Goal: Communication & Community: Answer question/provide support

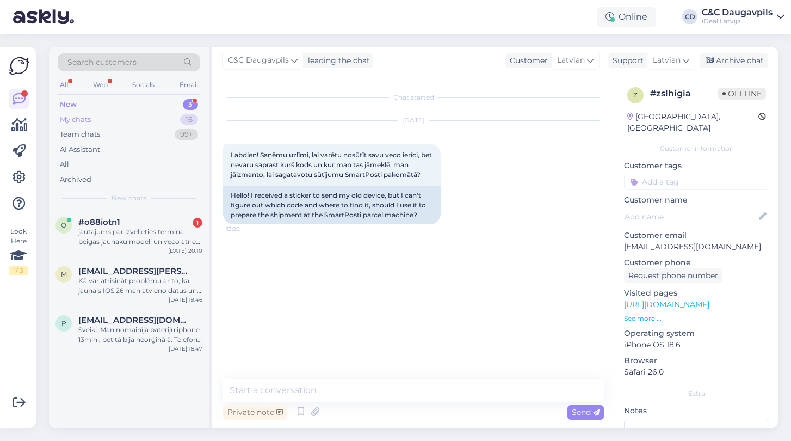
click at [82, 114] on div "My chats" at bounding box center [75, 119] width 31 height 11
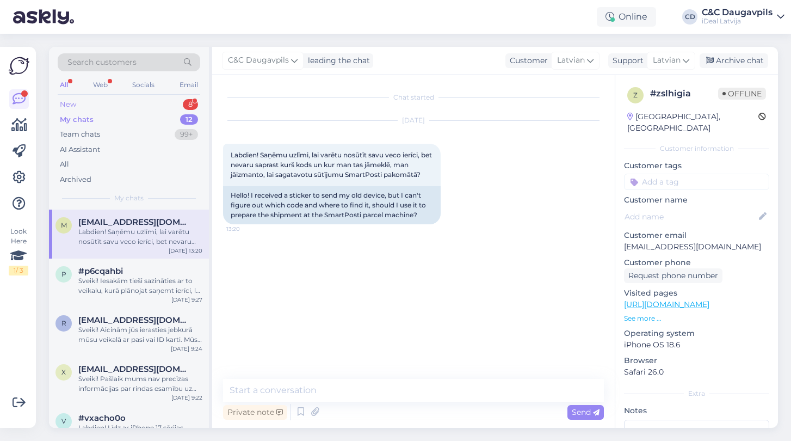
click at [72, 103] on div "New" at bounding box center [68, 104] width 16 height 11
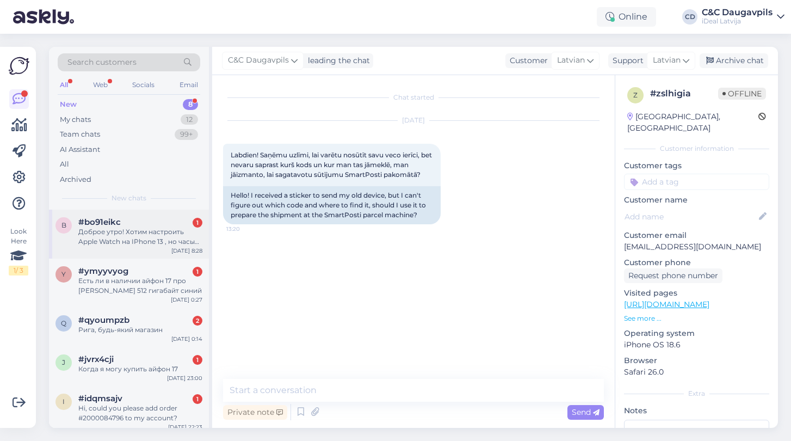
click at [140, 246] on div "b #bo91eikc 1 Доброе утро! Хотим настроить Apple Watch на IPhone 13 , но часы з…" at bounding box center [129, 234] width 160 height 49
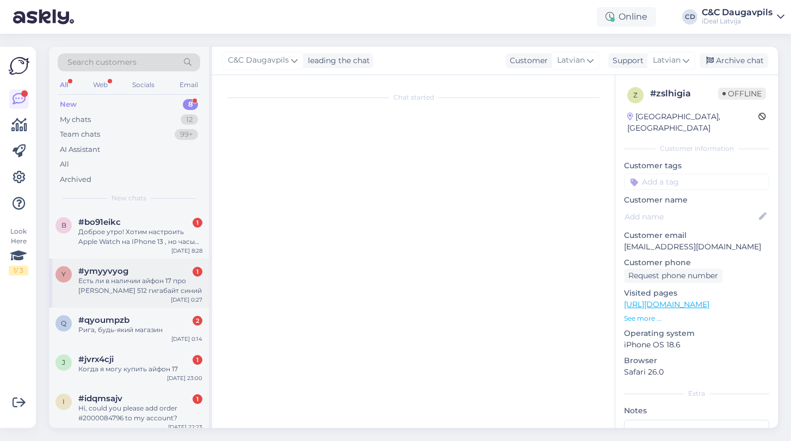
click at [139, 290] on div "Есть ли в наличии айфон 17 про [PERSON_NAME] 512 гигабайт синий" at bounding box center [140, 286] width 124 height 20
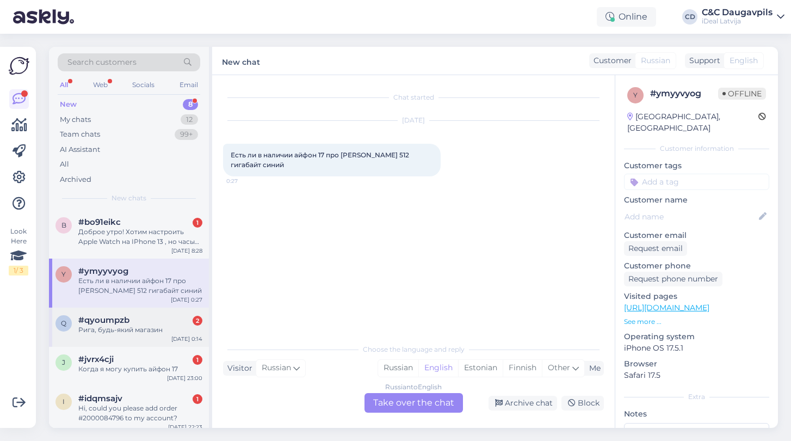
click at [126, 328] on div "Рига, будь-який магазин" at bounding box center [140, 330] width 124 height 10
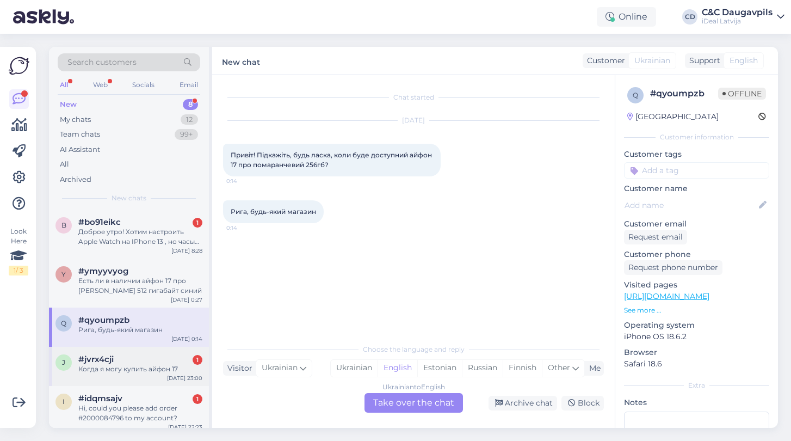
click at [110, 372] on div "j #jvrx4cji 1 Когда я могу купить айфон 17 [DATE] 23:00" at bounding box center [129, 366] width 160 height 39
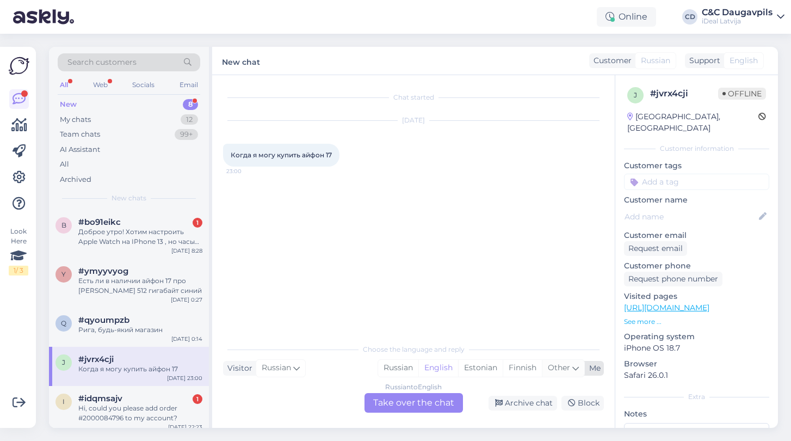
click at [574, 369] on icon at bounding box center [576, 368] width 7 height 12
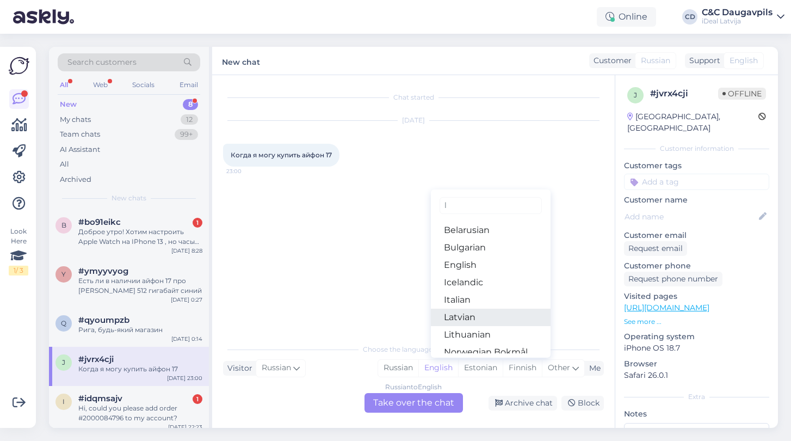
type input "l"
click at [507, 315] on link "Latvian" at bounding box center [491, 317] width 120 height 17
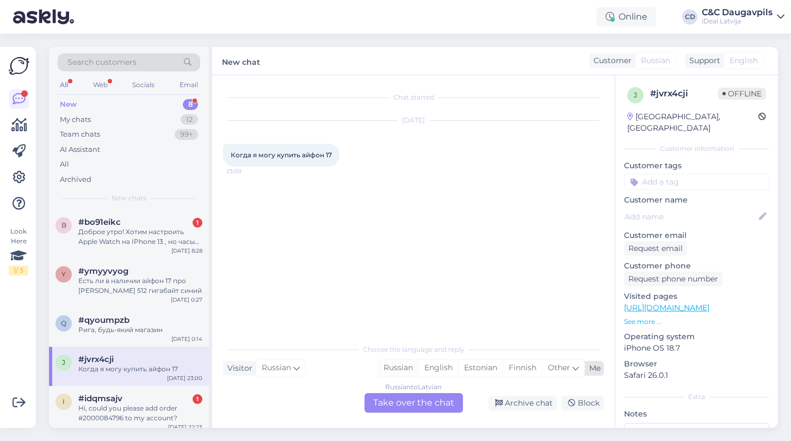
click at [391, 372] on div "Russian" at bounding box center [398, 368] width 40 height 16
click at [404, 407] on div "Russian to Russian Take over the chat" at bounding box center [414, 403] width 99 height 20
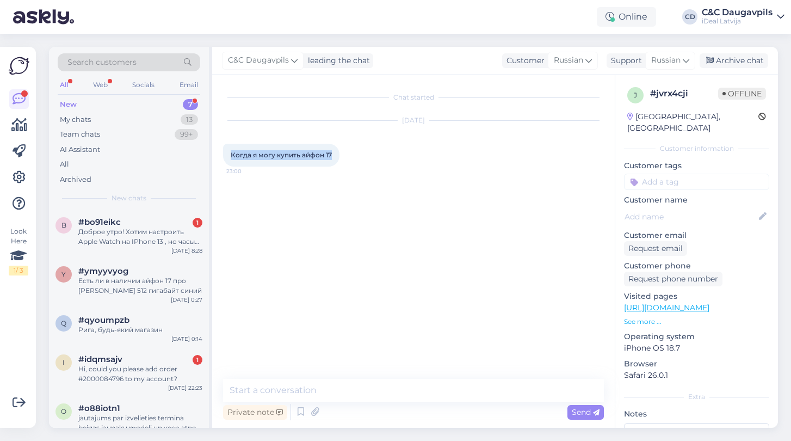
drag, startPoint x: 334, startPoint y: 156, endPoint x: 223, endPoint y: 157, distance: 110.5
click at [223, 157] on div "Chat started [DATE] Когда я могу купить айфон 17 23:00 Private note Send" at bounding box center [413, 251] width 403 height 353
copy span "Когда я могу купить айфон 17"
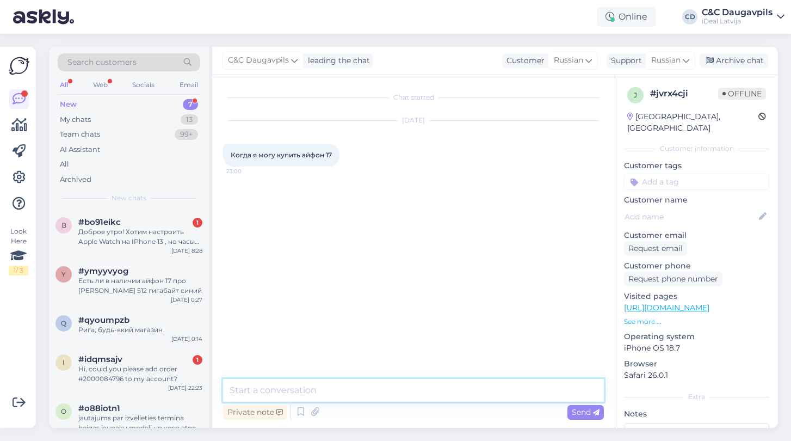
click at [310, 381] on textarea at bounding box center [413, 390] width 381 height 23
paste textarea "Добрый день! Свободных устройств, как правило, нет — все поступающие iPhone 17 …"
type textarea "Добрый день! Свободных устройств, как правило, нет — все поступающие iPhone 17 …"
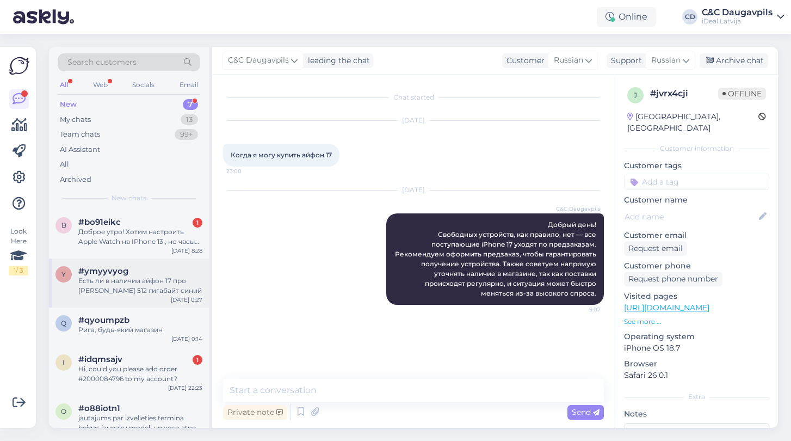
click at [162, 276] on div "Есть ли в наличии айфон 17 про [PERSON_NAME] 512 гигабайт синий" at bounding box center [140, 286] width 124 height 20
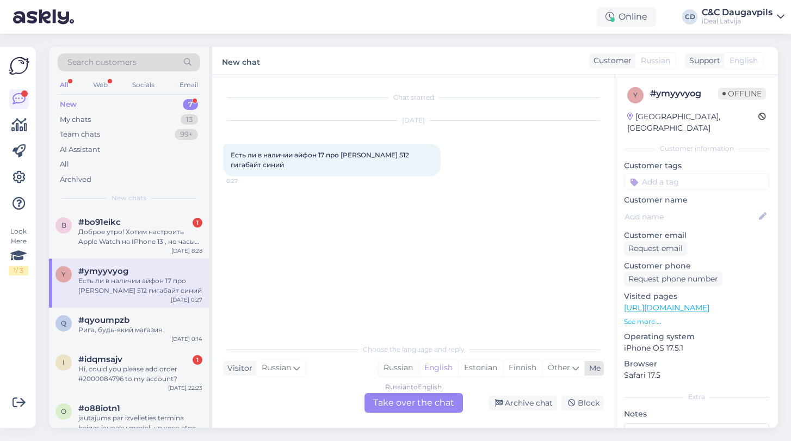
click at [381, 369] on div "Russian" at bounding box center [398, 368] width 40 height 16
click at [389, 408] on div "Russian to Russian Take over the chat" at bounding box center [414, 403] width 99 height 20
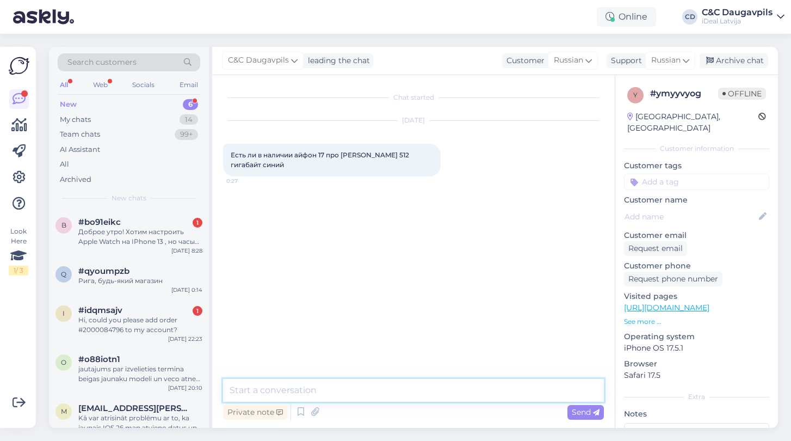
click at [347, 394] on textarea at bounding box center [413, 390] width 381 height 23
type textarea "Добрый день! На данный момент нет"
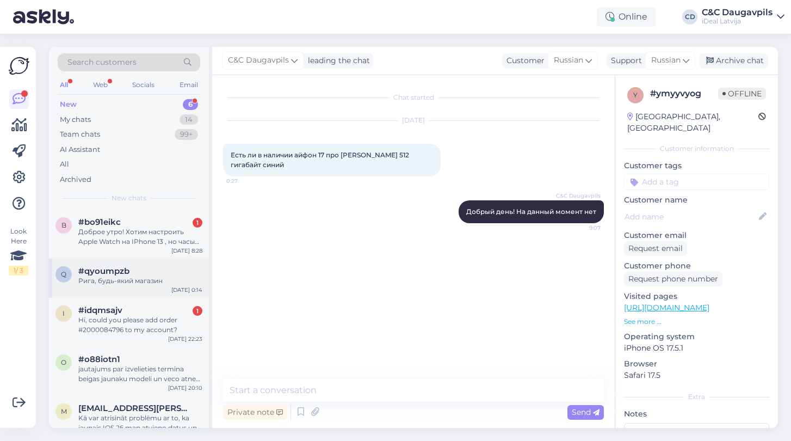
click at [151, 278] on div "Рига, будь-який магазин" at bounding box center [140, 281] width 124 height 10
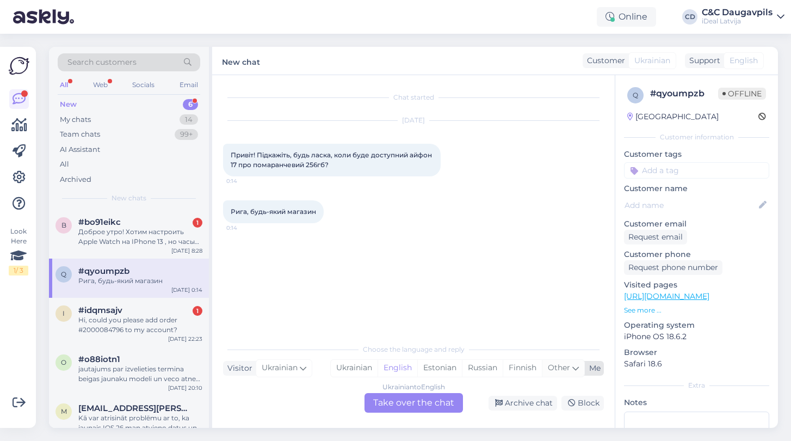
click at [567, 371] on span "Other" at bounding box center [559, 368] width 22 height 10
type input "д"
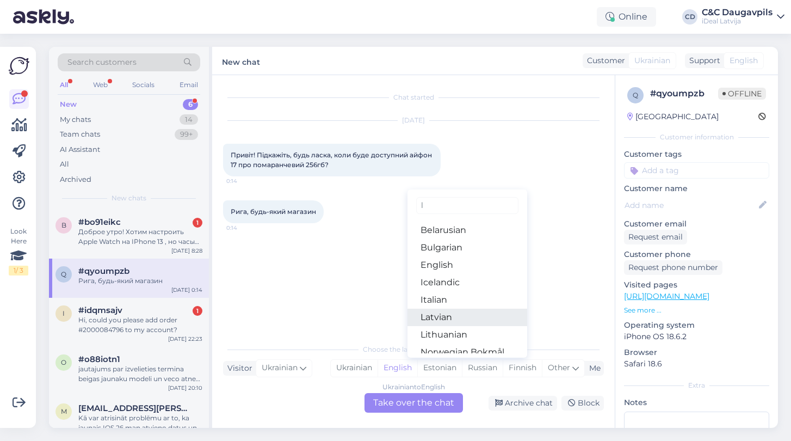
type input "l"
click at [438, 316] on link "Latvian" at bounding box center [468, 317] width 120 height 17
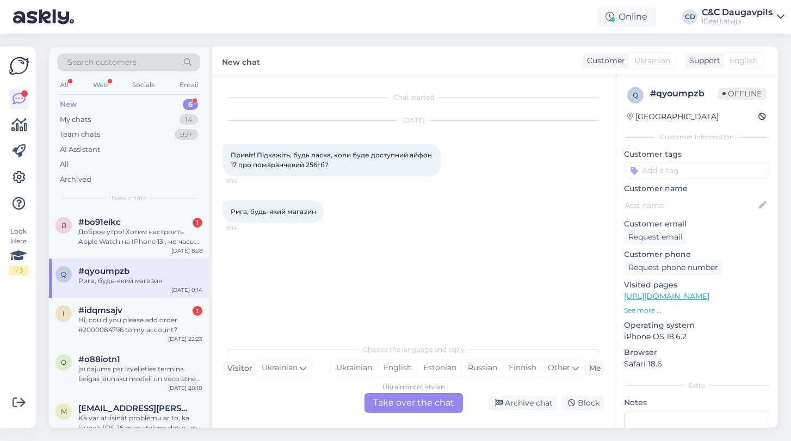
click at [410, 400] on div "Ukrainian to Latvian Take over the chat" at bounding box center [414, 403] width 99 height 20
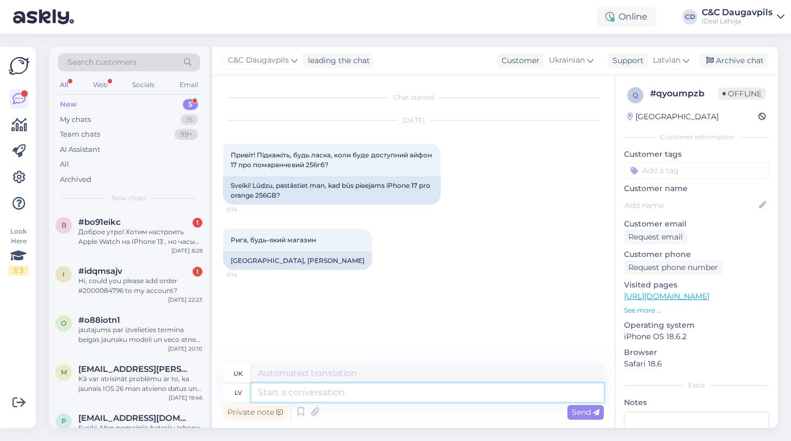
click at [363, 390] on textarea at bounding box center [427, 392] width 353 height 19
type textarea "Добрый"
type textarea "Добре"
type textarea "Добрый день"
type textarea "Доброго дня"
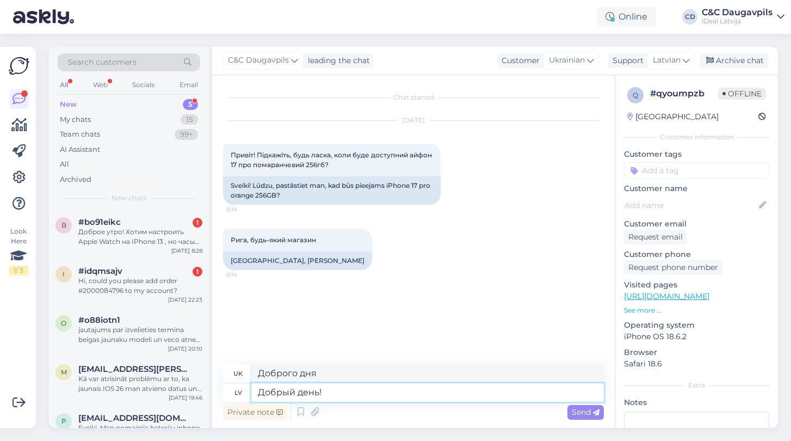
type textarea "Добрый день!"
type textarea "Доброго дня!"
type textarea "Добрый день! Да д"
type textarea "Доброго дня! Так"
type textarea "Добрый день! Да данный"
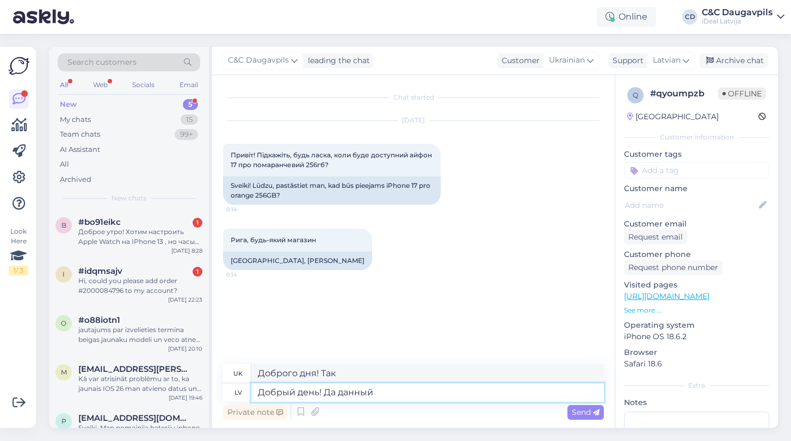
type textarea "Доброго дня! Так, враховано"
type textarea "Добрый день! Да данный момент не"
type textarea "Доброго дня! На даний момент"
type textarea "Добрый день! Да данный момент нет"
type textarea "Доброго дня! Наразі немає"
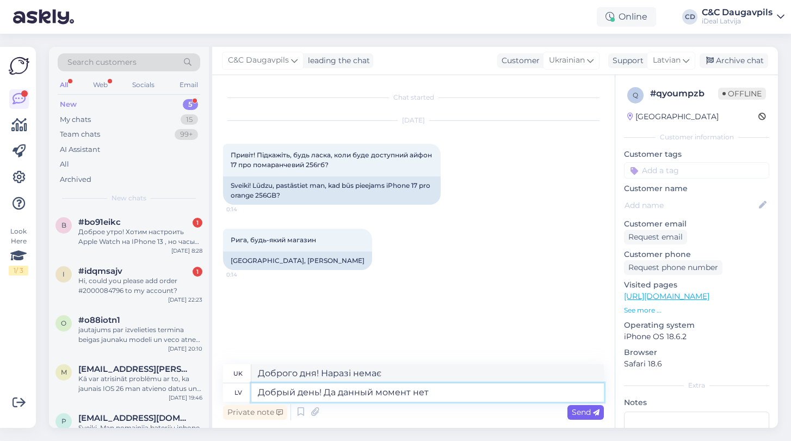
type textarea "Добрый день! Да данный момент нет"
click at [573, 415] on span "Send" at bounding box center [586, 412] width 28 height 10
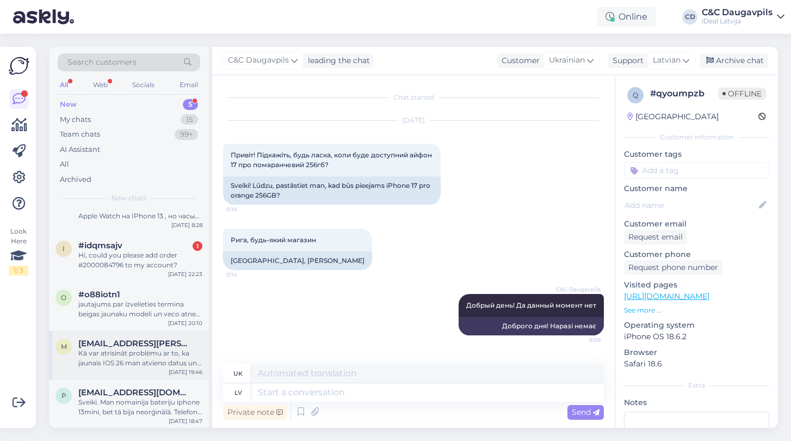
scroll to position [25, 0]
click at [130, 398] on div "Sveiki. Man nomainīja bateriju iphone 13mini, bet tā bija neorģinālā. Telefons …" at bounding box center [140, 408] width 124 height 20
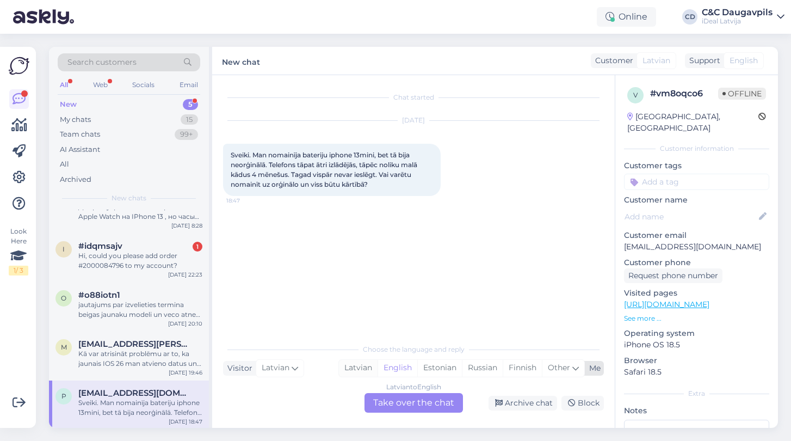
click at [347, 367] on div "Latvian" at bounding box center [358, 368] width 39 height 16
click at [418, 409] on div "Latvian to Latvian Take over the chat" at bounding box center [414, 403] width 99 height 20
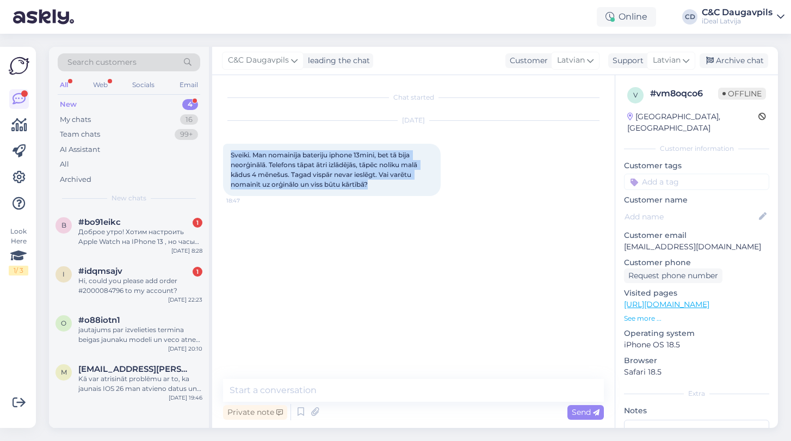
drag, startPoint x: 379, startPoint y: 183, endPoint x: 219, endPoint y: 150, distance: 163.4
click at [219, 150] on div "Chat started [DATE] Sveiki. Man nomainīja bateriju iphone 13mini, bet tā bija n…" at bounding box center [413, 251] width 403 height 353
copy span "Sveiki. Man nomainīja bateriju iphone 13mini, bet tā bija neorģinālā. Telefons …"
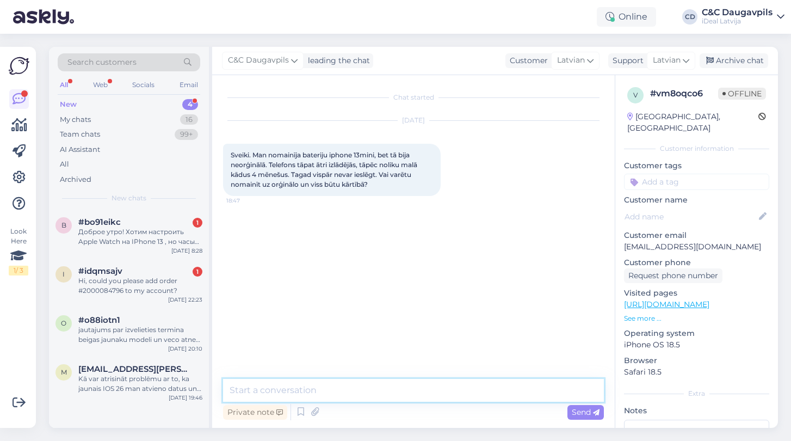
click at [289, 390] on textarea at bounding box center [413, 390] width 381 height 23
paste textarea "Sveiki! Diemžēl mēs neveicam remontu ierīcēm, kurās jau ir uzstādītas neoriģinā…"
type textarea "Sveiki! Diemžēl mēs neveicam remontu ierīcēm, kurās jau ir uzstādītas neoriģinā…"
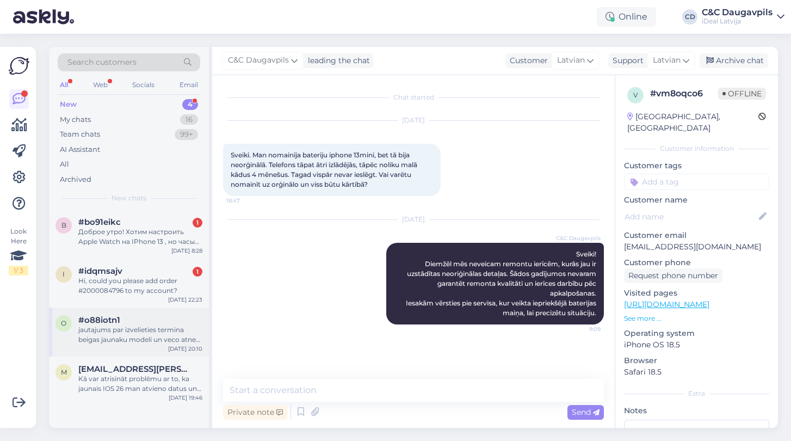
click at [131, 332] on div "jautajums par izvelieties termina beigas jaunaku modeli un veco atnes atpakal, …" at bounding box center [140, 335] width 124 height 20
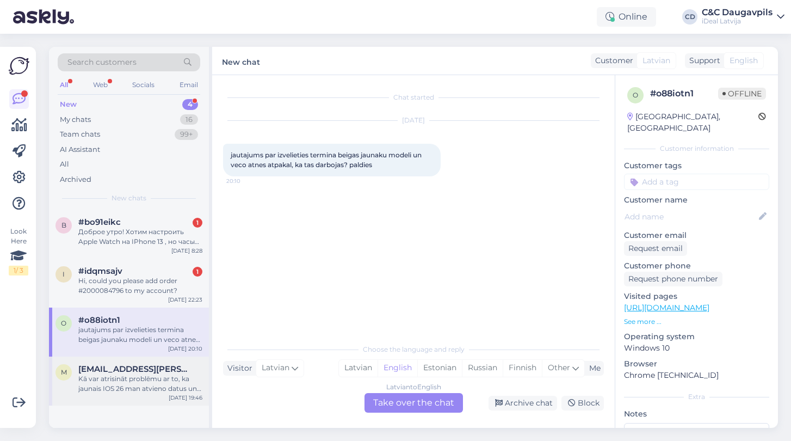
click at [116, 389] on div "Kā var atrisināt problēmu ar to, ka jaunais IOS 26 man atvieno datus un tīklu n…" at bounding box center [140, 384] width 124 height 20
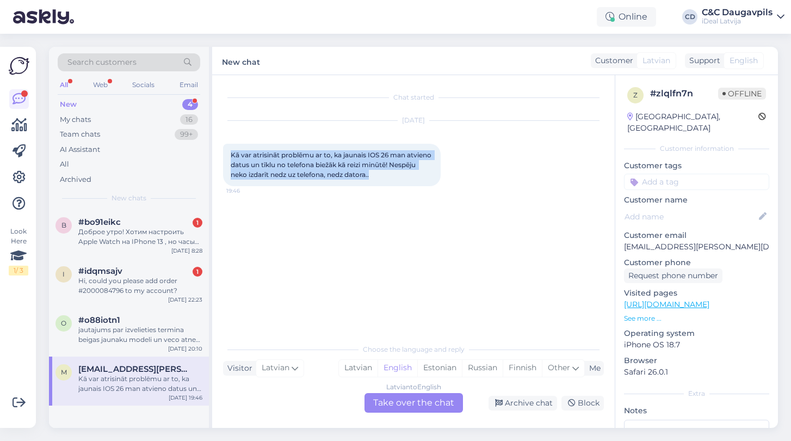
drag, startPoint x: 406, startPoint y: 176, endPoint x: 231, endPoint y: 150, distance: 176.7
click at [231, 150] on div "Kā var atrisināt problēmu ar to, ka jaunais IOS 26 man atvieno datus un tīklu n…" at bounding box center [332, 165] width 218 height 42
copy span "Kā var atrisināt problēmu ar to, ka jaunais IOS 26 man atvieno datus un tīklu n…"
click at [358, 366] on div "Latvian" at bounding box center [358, 368] width 39 height 16
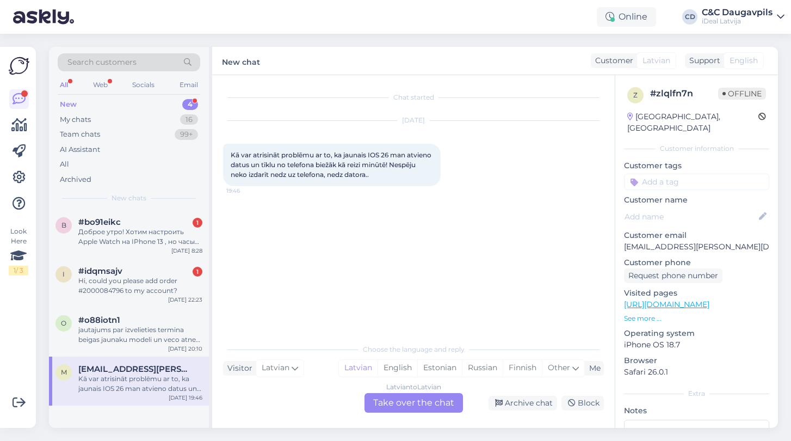
click at [411, 408] on div "Latvian to Latvian Take over the chat" at bounding box center [414, 403] width 99 height 20
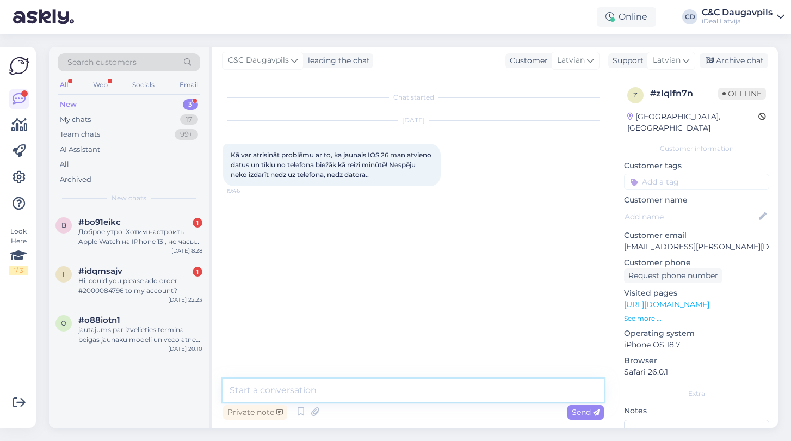
click at [318, 381] on textarea at bounding box center [413, 390] width 381 height 23
paste textarea "Sveiki! Šāda mēroga problēmas pēc iOS atjauninājuma iesakām vispirms risināt, s…"
type textarea "Sveiki! Šāda mēroga problēmas pēc iOS atjauninājuma iesakām vispirms risināt, s…"
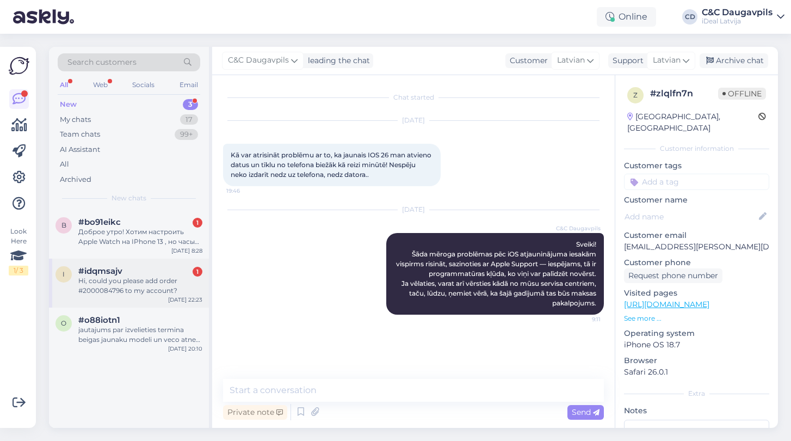
click at [125, 290] on div "Hi, could you please add order #2000084796 to my account?" at bounding box center [140, 286] width 124 height 20
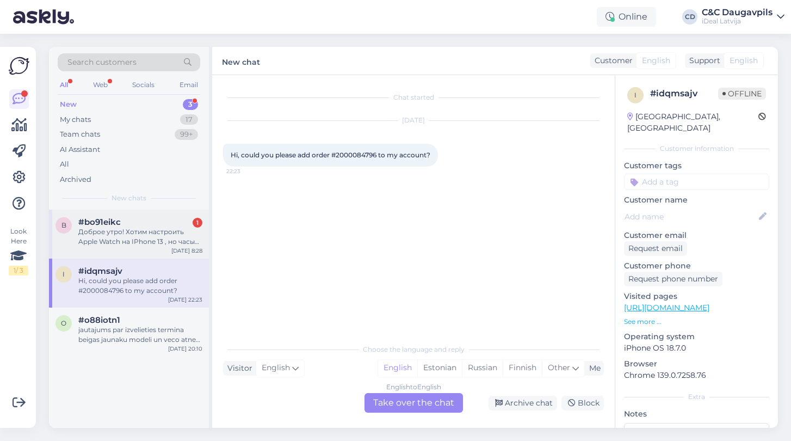
click at [122, 227] on div "Доброе утро! Хотим настроить Apple Watch на IPhone 13 , но часы зависли , на эк…" at bounding box center [140, 237] width 124 height 20
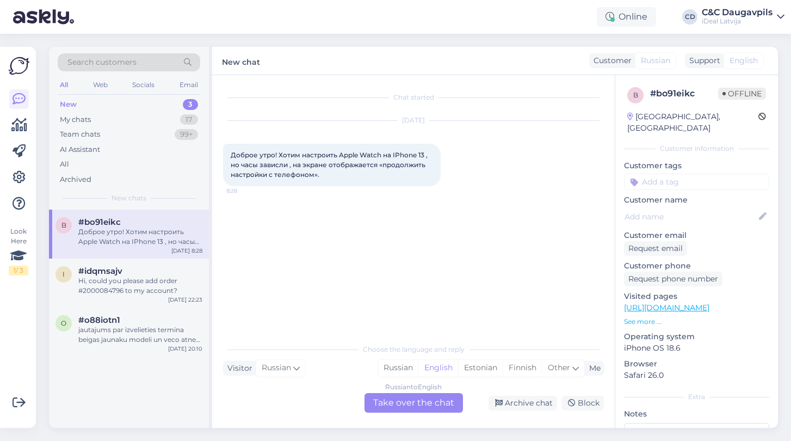
drag, startPoint x: 328, startPoint y: 177, endPoint x: 224, endPoint y: 157, distance: 105.9
click at [224, 157] on div "Доброе утро! Хотим настроить Apple Watch на IPhone 13 , но часы зависли , на эк…" at bounding box center [332, 165] width 218 height 42
copy span "Доброе утро! Хотим настроить Apple Watch на IPhone 13 , но часы зависли , на эк…"
click at [299, 379] on div "Choose the language and reply Visitor Russian Me Russian English Estonian Finni…" at bounding box center [413, 375] width 381 height 75
click at [398, 368] on div "Russian" at bounding box center [398, 368] width 40 height 16
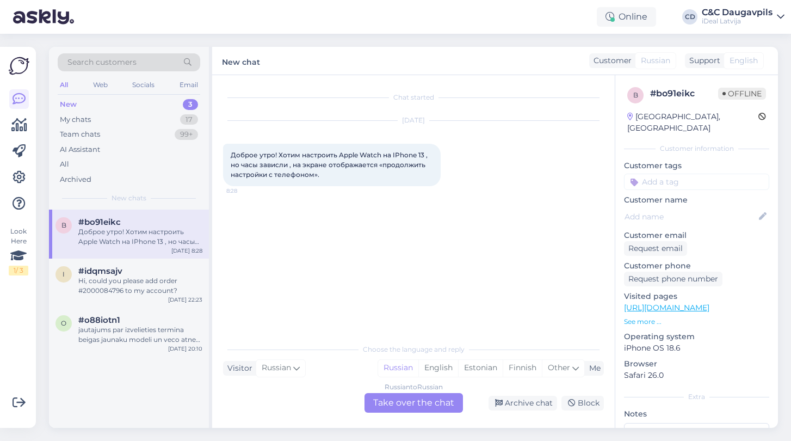
click at [397, 403] on div "Russian to Russian Take over the chat" at bounding box center [414, 403] width 99 height 20
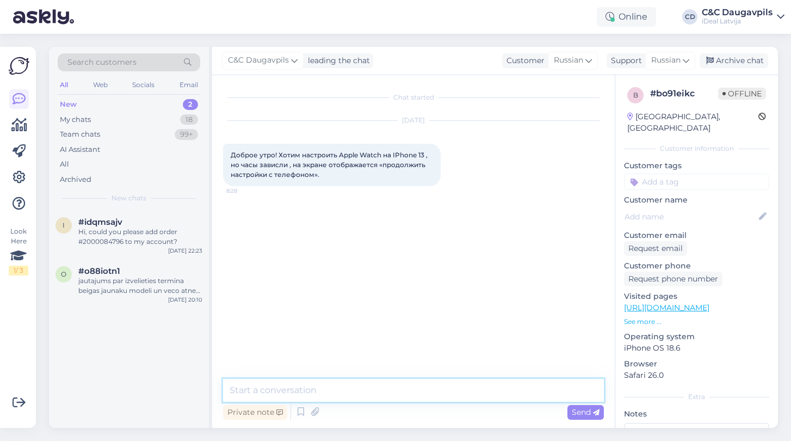
click at [332, 389] on textarea at bounding box center [413, 390] width 381 height 23
paste textarea "Доброе утро! Рекомендуем сначала перезапустить iPhone и Apple Watch, затем повт…"
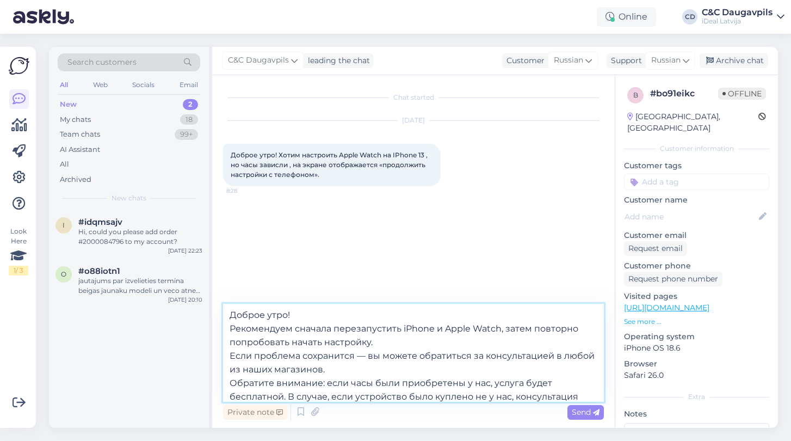
click at [231, 383] on textarea "Доброе утро! Рекомендуем сначала перезапустить iPhone и Apple Watch, затем повт…" at bounding box center [413, 353] width 381 height 98
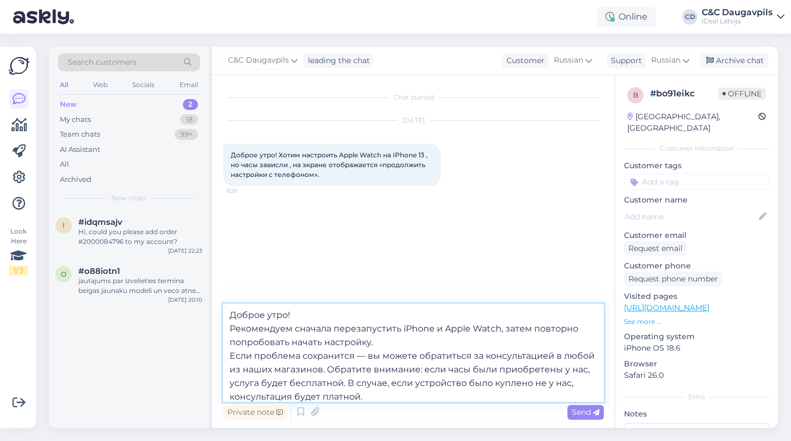
click at [232, 354] on textarea "Доброе утро! Рекомендуем сначала перезапустить iPhone и Apple Watch, затем повт…" at bounding box center [413, 353] width 381 height 98
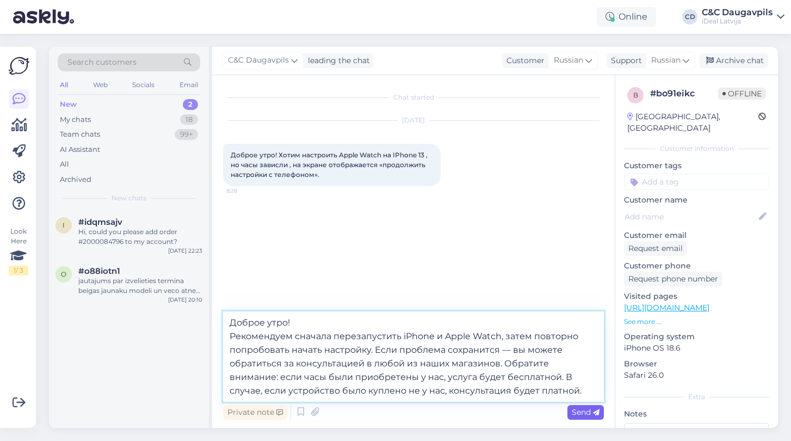
type textarea "Доброе утро! Рекомендуем сначала перезапустить iPhone и Apple Watch, затем повт…"
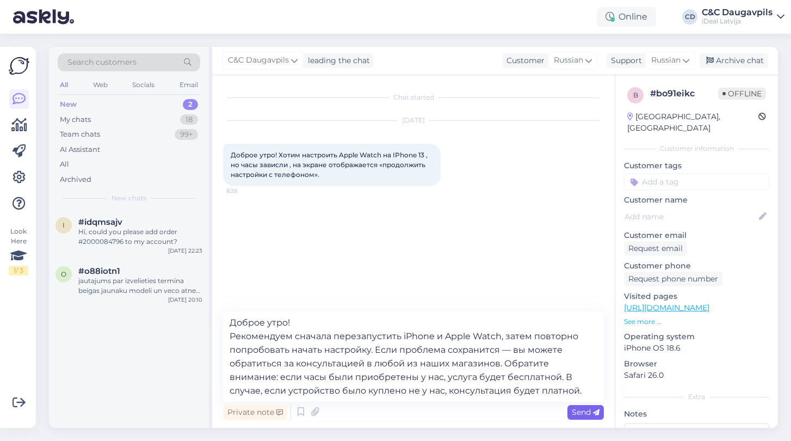
click at [580, 414] on span "Send" at bounding box center [586, 412] width 28 height 10
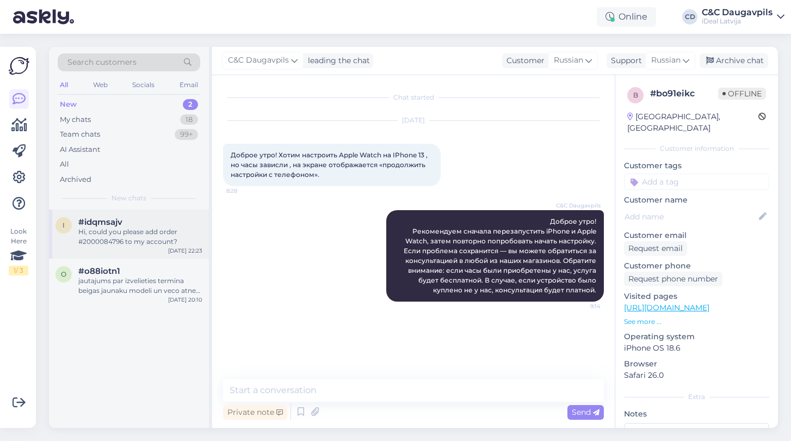
click at [149, 227] on div "Hi, could you please add order #2000084796 to my account?" at bounding box center [140, 237] width 124 height 20
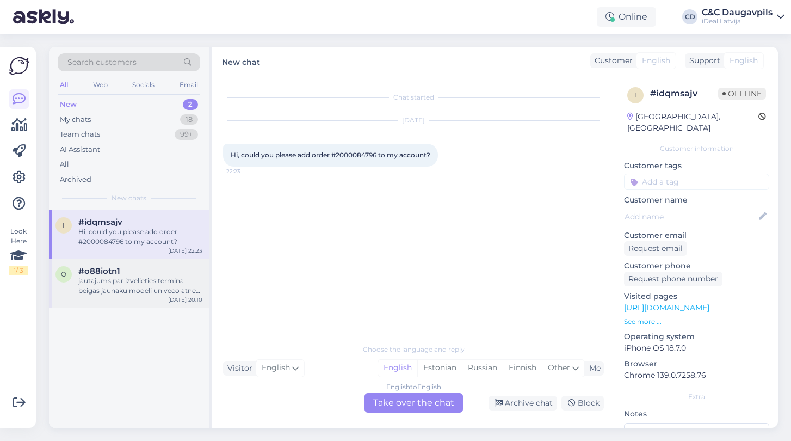
click at [152, 276] on div "jautajums par izvelieties termina beigas jaunaku modeli un veco atnes atpakal, …" at bounding box center [140, 286] width 124 height 20
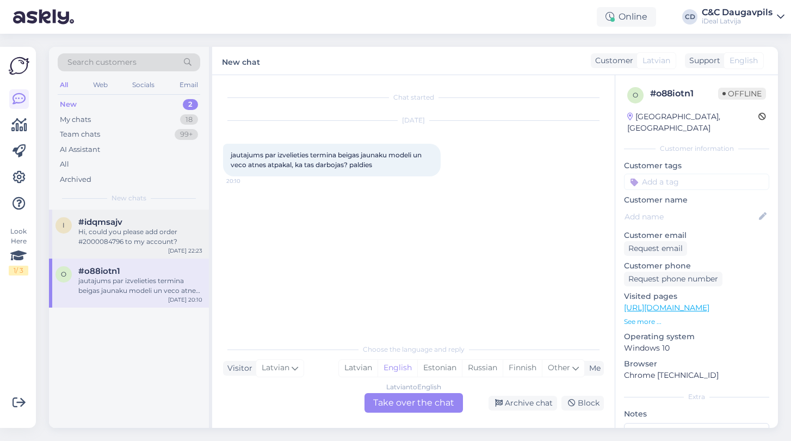
click at [150, 243] on div "Hi, could you please add order #2000084796 to my account?" at bounding box center [140, 237] width 124 height 20
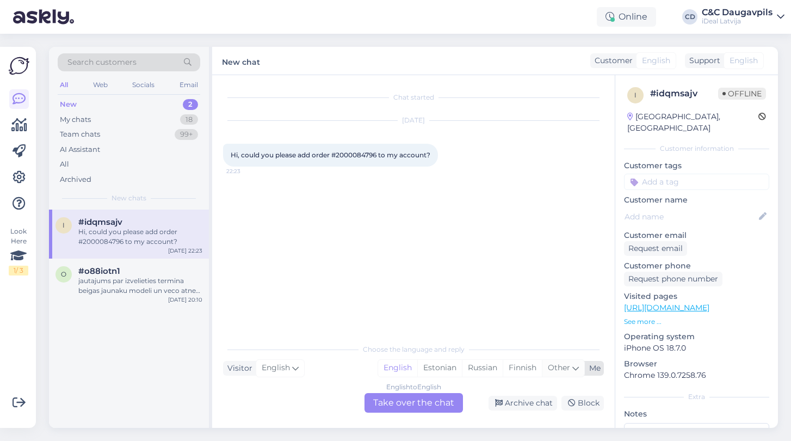
click at [565, 365] on span "Other" at bounding box center [559, 368] width 22 height 10
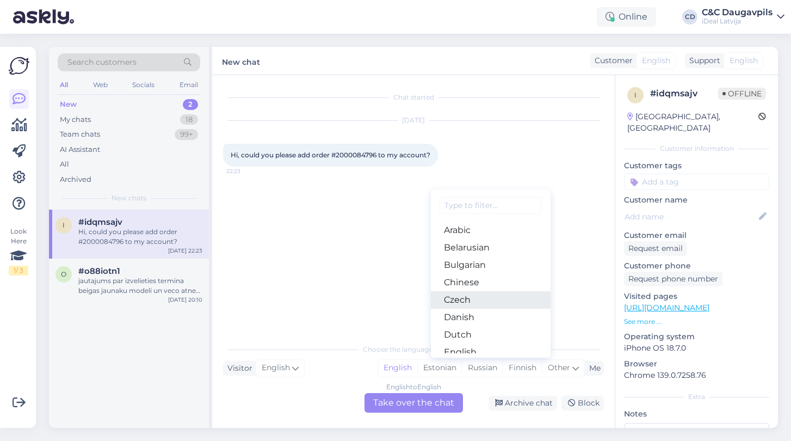
type input "д"
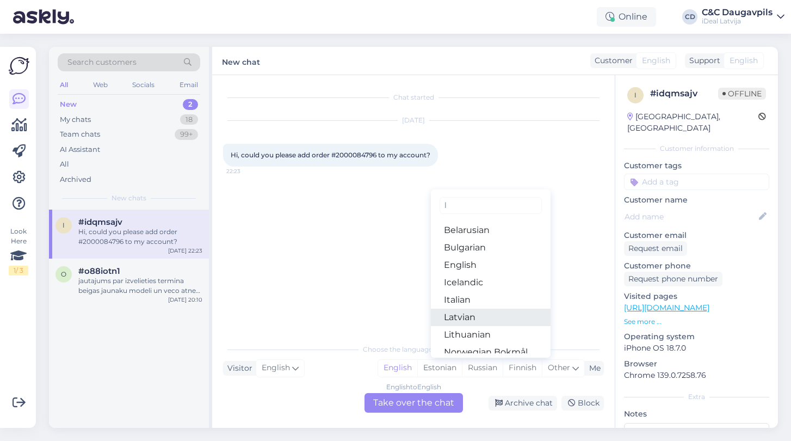
type input "l"
click at [489, 318] on link "Latvian" at bounding box center [491, 317] width 120 height 17
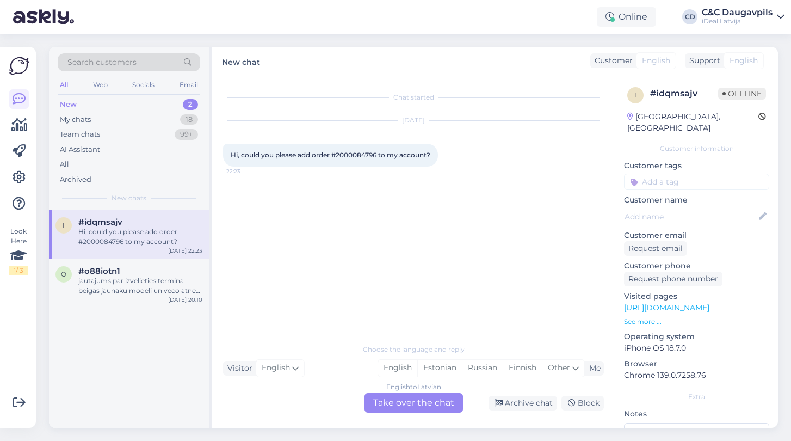
click at [409, 404] on div "English to Latvian Take over the chat" at bounding box center [414, 403] width 99 height 20
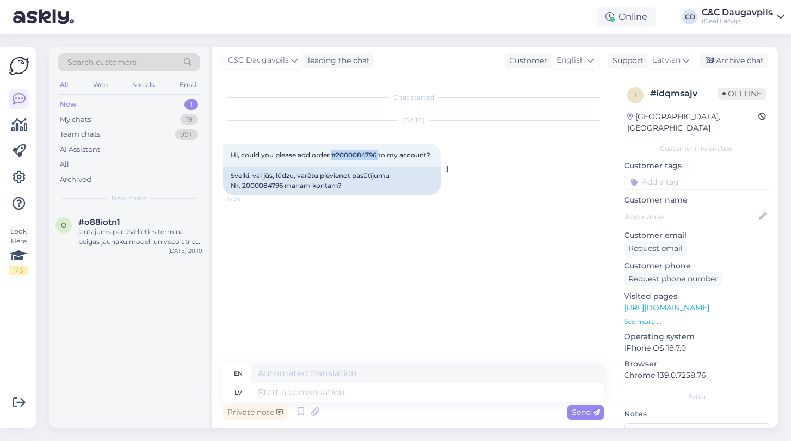
drag, startPoint x: 380, startPoint y: 155, endPoint x: 337, endPoint y: 155, distance: 42.5
click at [333, 153] on span "Hi, could you please add order #2000084796 to my account?" at bounding box center [331, 155] width 200 height 8
click at [347, 187] on div "Sveiki, vai jūs, lūdzu, varētu pievienot pasūtījumu Nr. 2000084796 manam kontam?" at bounding box center [332, 181] width 218 height 28
drag, startPoint x: 347, startPoint y: 187, endPoint x: 225, endPoint y: 176, distance: 122.5
click at [225, 176] on div "Sveiki, vai jūs, lūdzu, varētu pievienot pasūtījumu Nr. 2000084796 manam kontam?" at bounding box center [332, 181] width 218 height 28
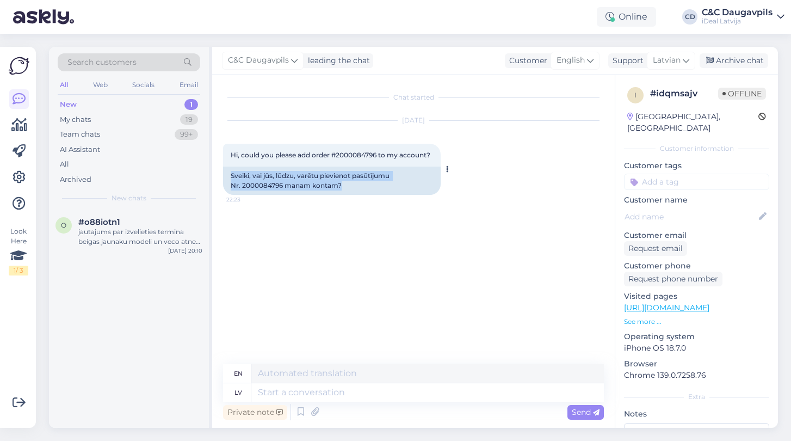
copy div "Sveiki, vai jūs, lūdzu, varētu pievienot pasūtījumu Nr. 2000084796 manam kontam?"
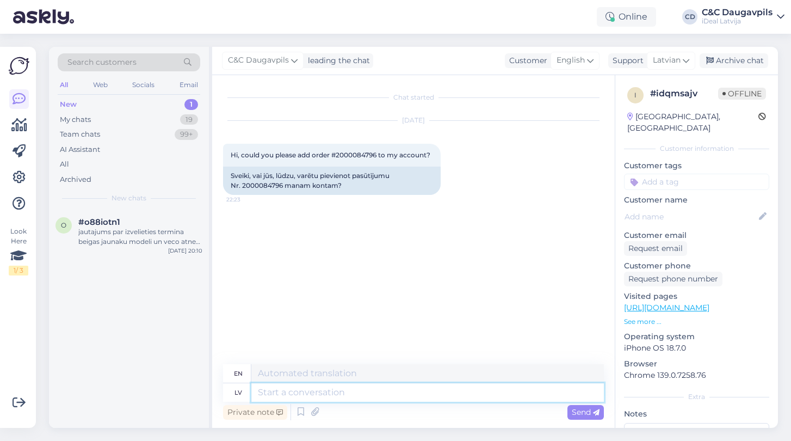
click at [328, 389] on textarea at bounding box center [427, 392] width 353 height 19
paste textarea "Sveiki! Lai pievienotu pasūtījumu Jūsu kontam, lūdzu, sazinieties ar mūsu mājas…"
type textarea "Sveiki! Lai pievienotu pasūtījumu Jūsu kontam, lūdzu, sazinieties ar mūsu mājas…"
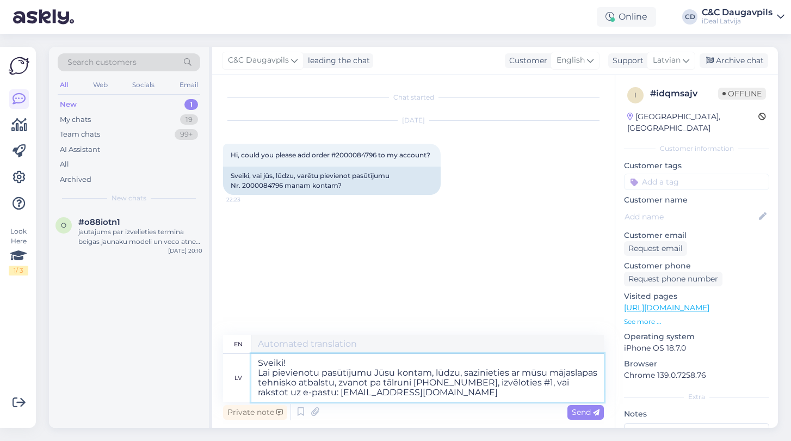
type textarea "Hello! To add an order to your account, please contact our website technical su…"
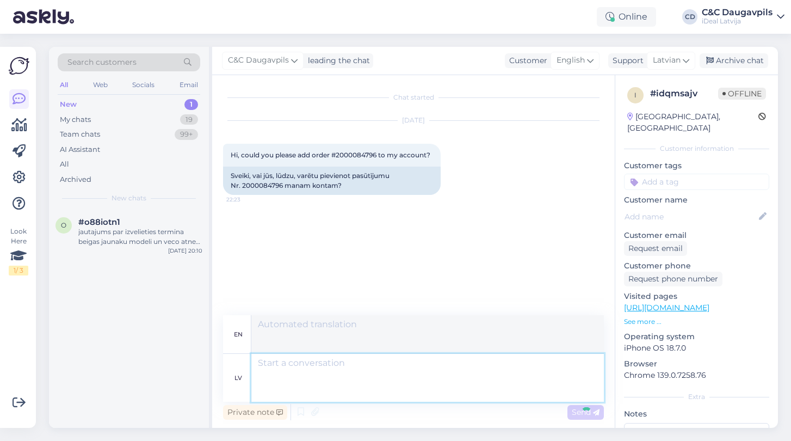
scroll to position [9, 0]
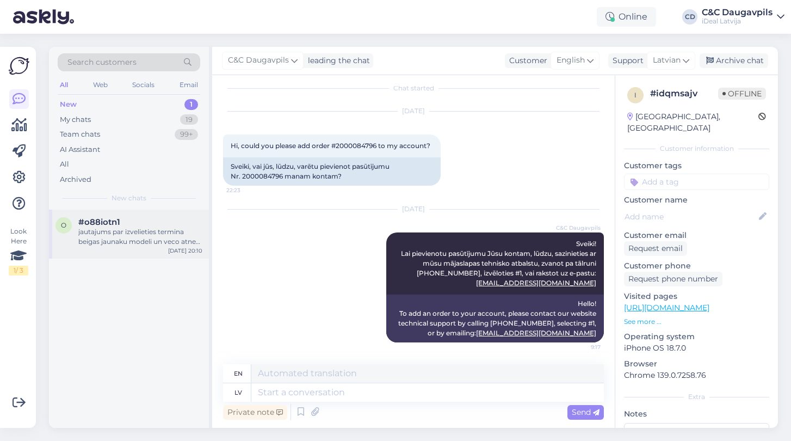
click at [107, 243] on div "jautajums par izvelieties termina beigas jaunaku modeli un veco atnes atpakal, …" at bounding box center [140, 237] width 124 height 20
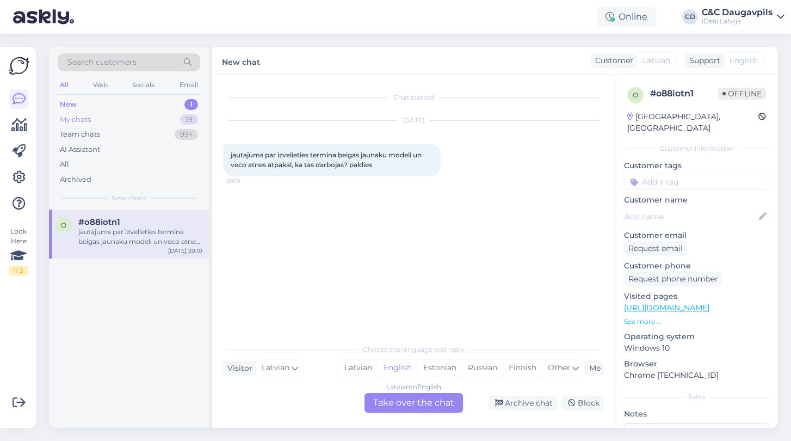
click at [77, 123] on div "My chats" at bounding box center [75, 119] width 31 height 11
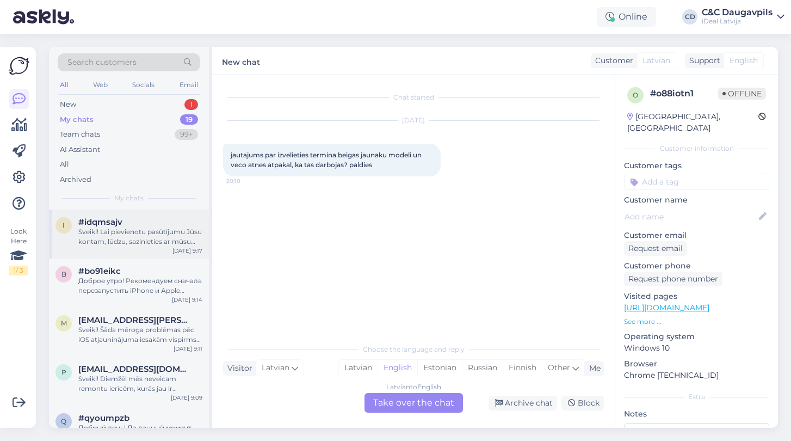
click at [119, 234] on div "Sveiki! Lai pievienotu pasūtījumu Jūsu kontam, lūdzu, sazinieties ar mūsu mājas…" at bounding box center [140, 237] width 124 height 20
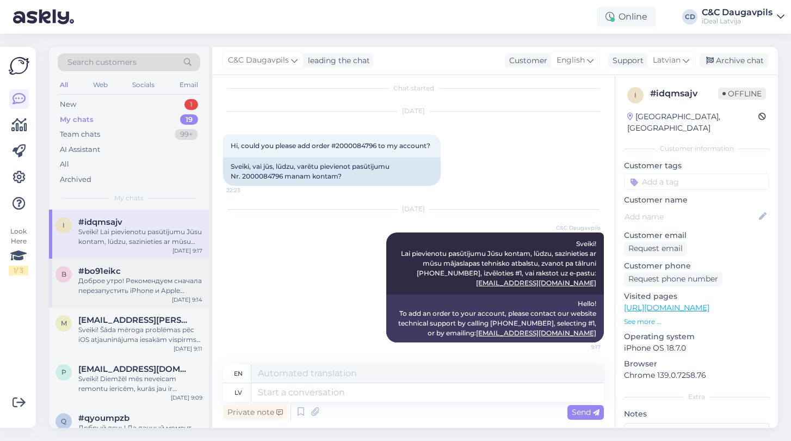
click at [130, 289] on div "Доброе утро! Рекомендуем сначала перезапустить iPhone и Apple Watch, затем повт…" at bounding box center [140, 286] width 124 height 20
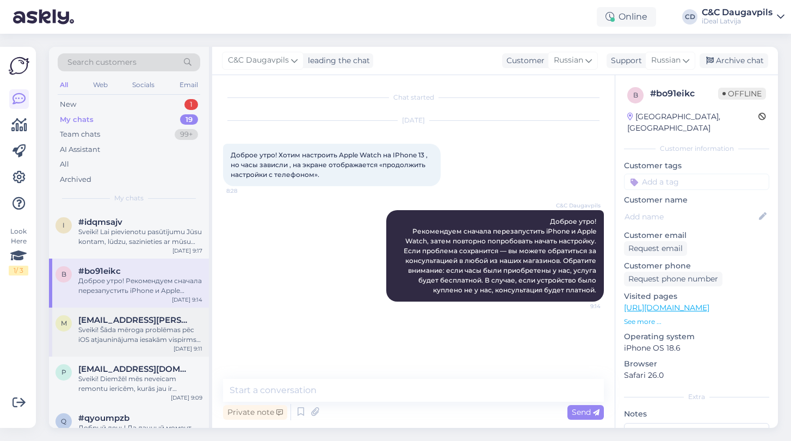
click at [121, 325] on div "Sveiki! Šāda mēroga problēmas pēc iOS atjauninājuma iesakām vispirms risināt, s…" at bounding box center [140, 335] width 124 height 20
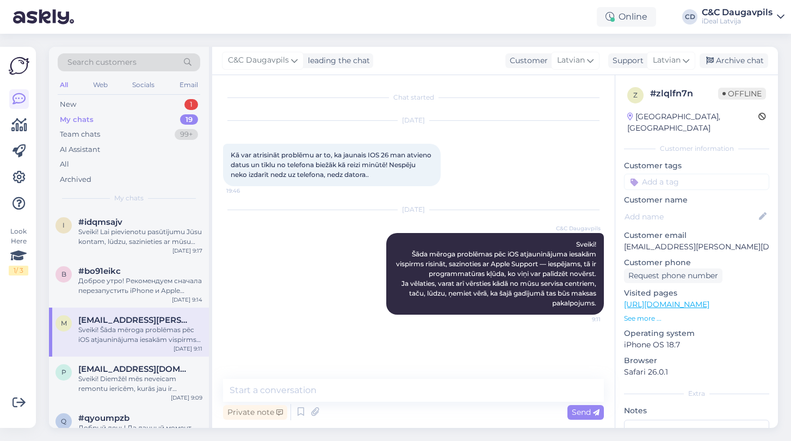
click at [121, 339] on div "Sveiki! Šāda mēroga problēmas pēc iOS atjauninājuma iesakām vispirms risināt, s…" at bounding box center [140, 335] width 124 height 20
click at [70, 106] on div "New" at bounding box center [68, 104] width 16 height 11
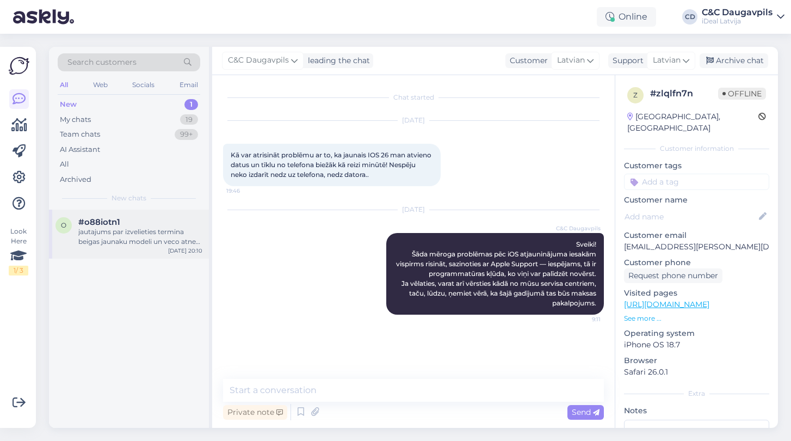
click at [137, 237] on div "jautajums par izvelieties termina beigas jaunaku modeli un veco atnes atpakal, …" at bounding box center [140, 237] width 124 height 20
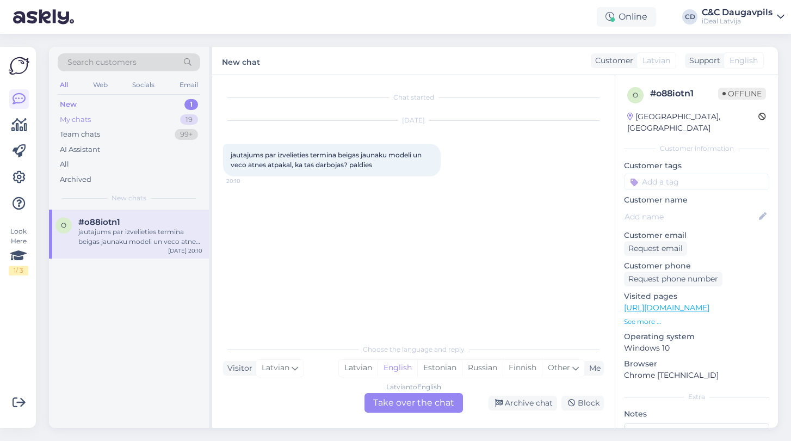
click at [77, 117] on div "My chats" at bounding box center [75, 119] width 31 height 11
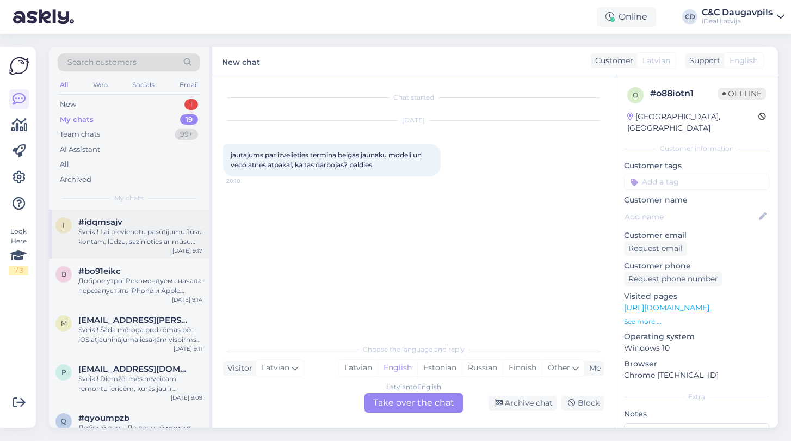
click at [98, 222] on span "#idqmsajv" at bounding box center [100, 222] width 44 height 10
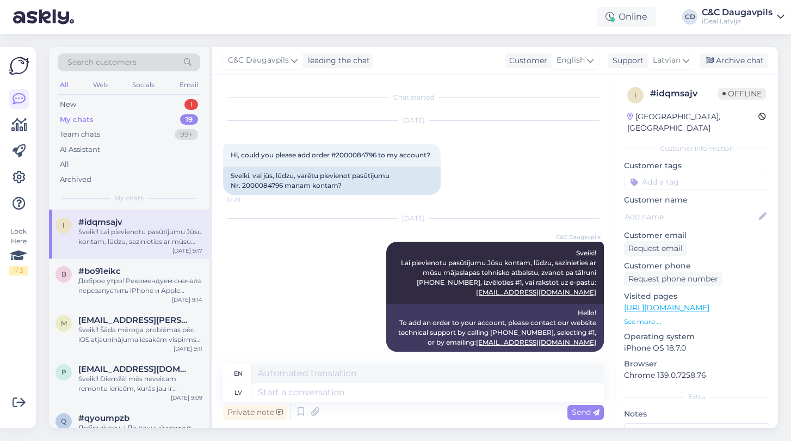
scroll to position [9, 0]
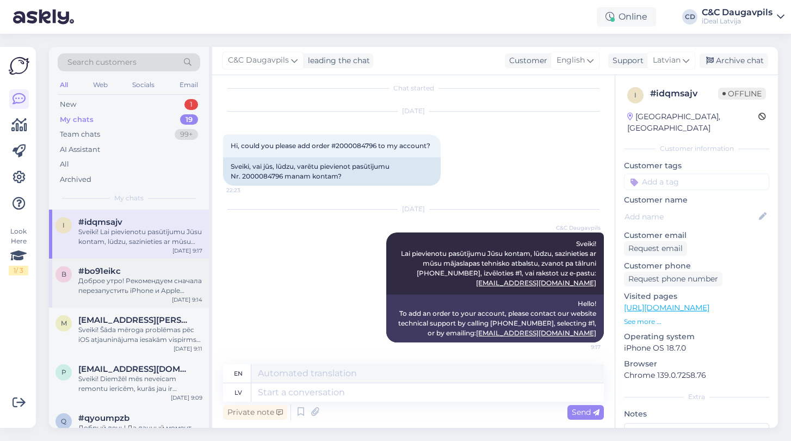
click at [138, 273] on div "#bo91eikc" at bounding box center [140, 271] width 124 height 10
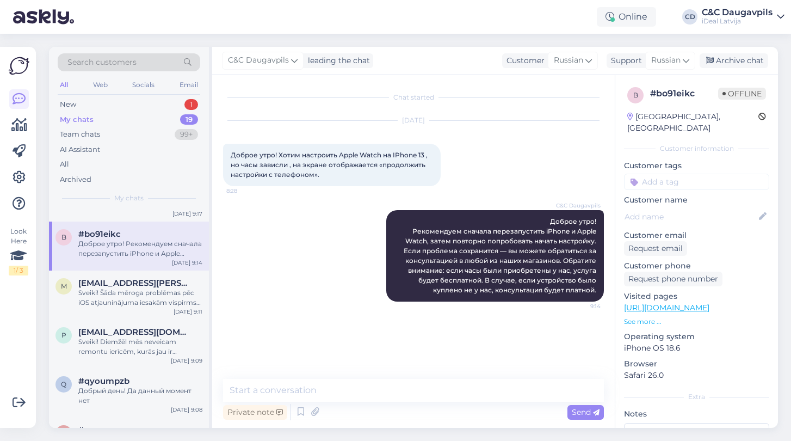
scroll to position [39, 0]
click at [131, 286] on div "Sveiki! Šāda mēroga problēmas pēc iOS atjauninājuma iesakām vispirms risināt, s…" at bounding box center [140, 296] width 124 height 20
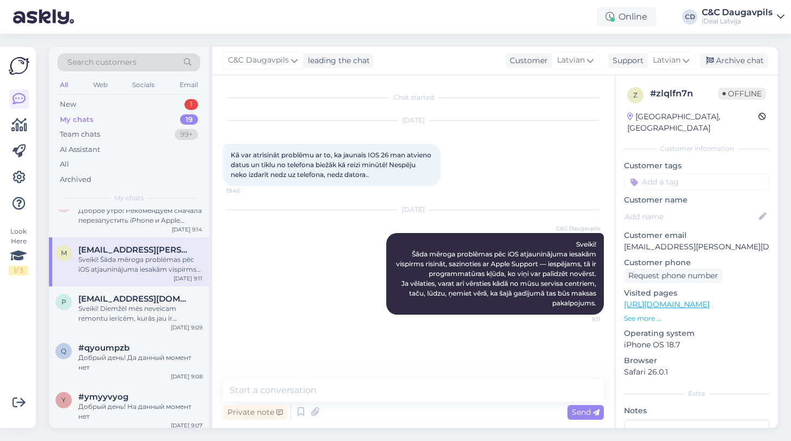
scroll to position [75, 0]
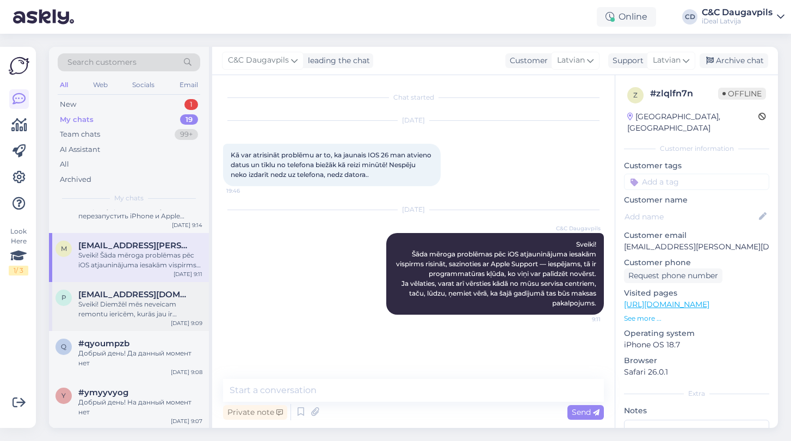
click at [124, 318] on div "p [EMAIL_ADDRESS][DOMAIN_NAME] [PERSON_NAME]! Diemžēl mēs neveicam remontu ierī…" at bounding box center [129, 306] width 160 height 49
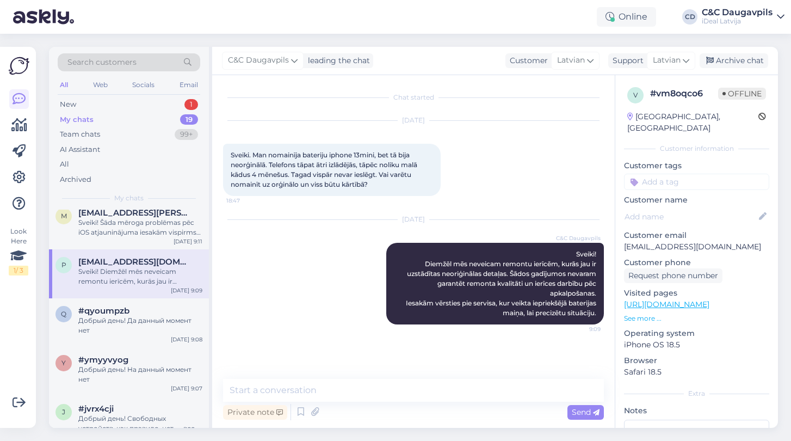
scroll to position [117, 0]
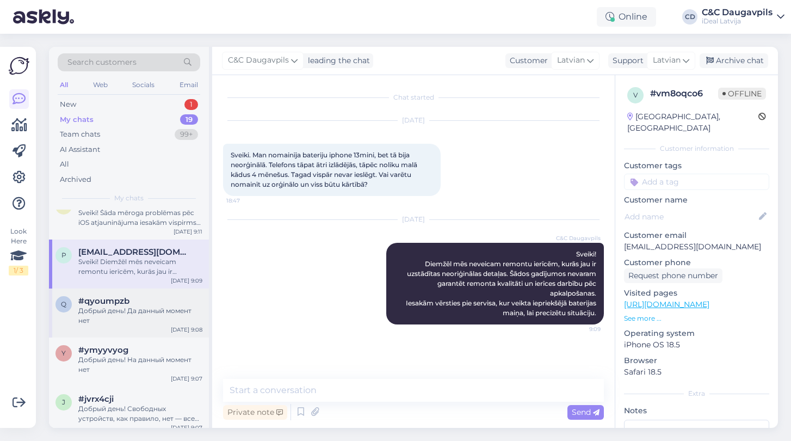
click at [124, 313] on div "Добрый день! Да данный момент нет" at bounding box center [140, 316] width 124 height 20
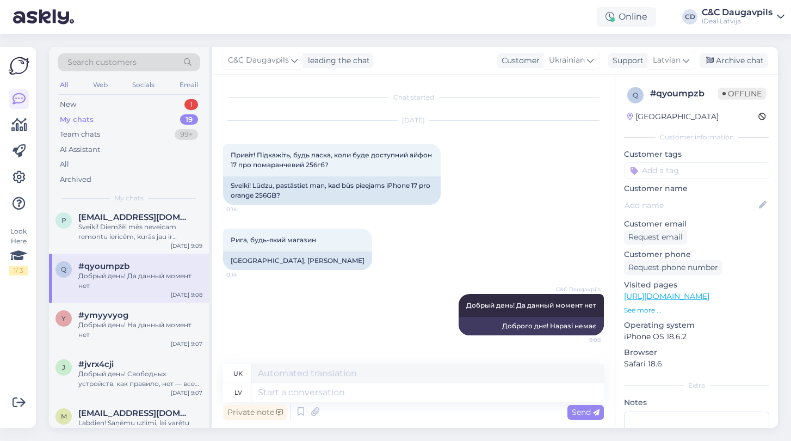
scroll to position [154, 0]
click at [124, 313] on span "#ymyyvyog" at bounding box center [103, 314] width 50 height 10
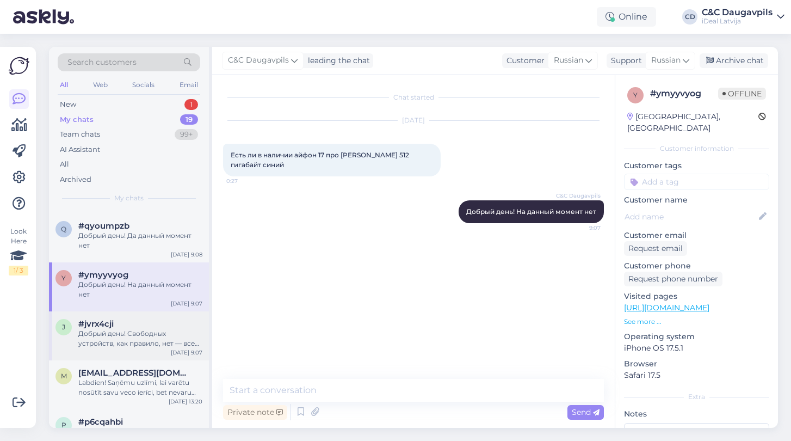
scroll to position [206, 0]
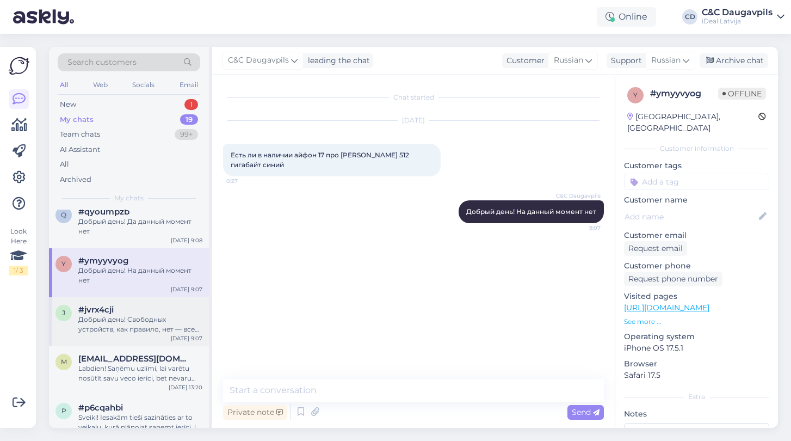
click at [124, 315] on div "Добрый день! Свободных устройств, как правило, нет — все поступающие iPhone 17 …" at bounding box center [140, 325] width 124 height 20
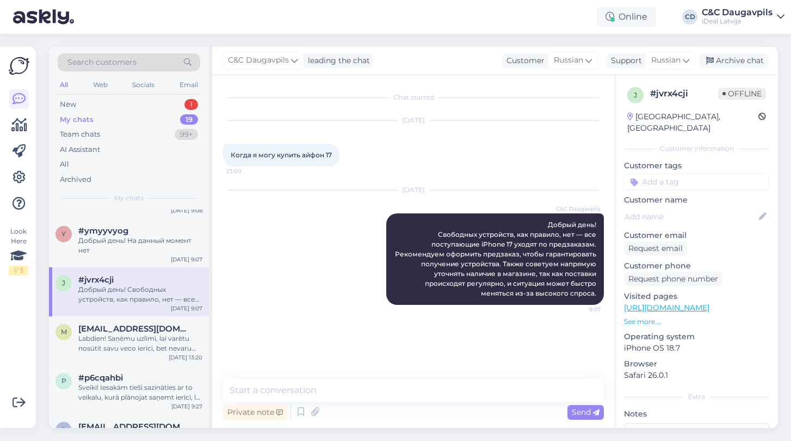
scroll to position [254, 0]
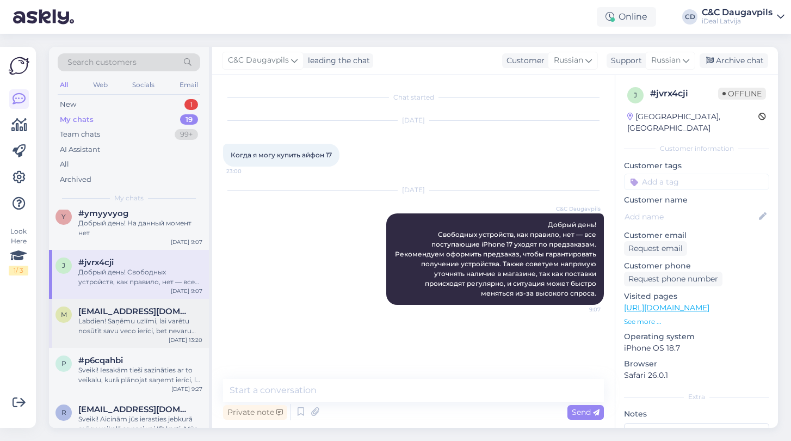
click at [124, 314] on span "[EMAIL_ADDRESS][DOMAIN_NAME]" at bounding box center [134, 311] width 113 height 10
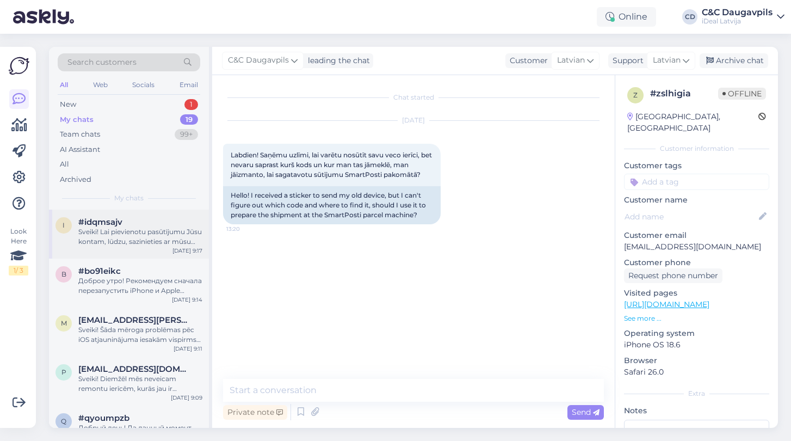
scroll to position [-1, 0]
click at [124, 248] on div "i #idqmsajv Sveiki! Lai pievienotu pasūtījumu Jūsu kontam, lūdzu, sazinieties a…" at bounding box center [129, 234] width 160 height 49
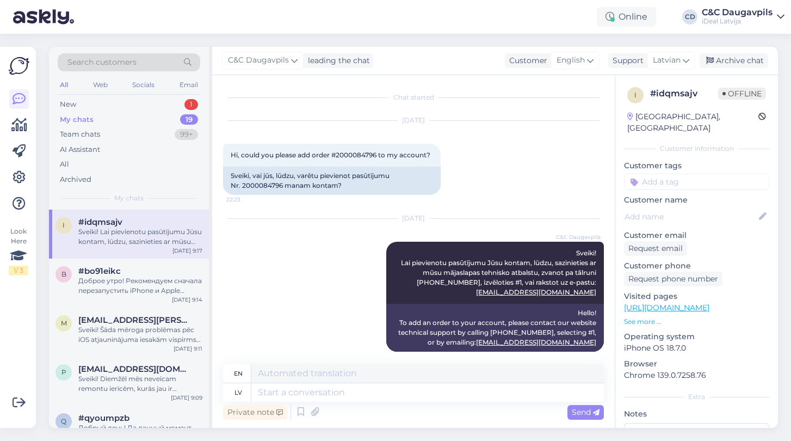
scroll to position [9, 0]
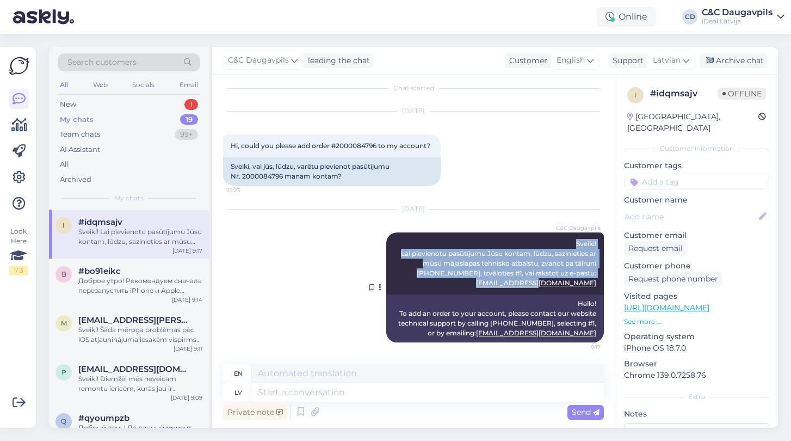
drag, startPoint x: 575, startPoint y: 243, endPoint x: 603, endPoint y: 291, distance: 55.4
click at [603, 291] on div "C&C Daugavpils Sveiki! Lai pievienotu pasūtījumu Jūsu kontam, lūdzu, sazinietie…" at bounding box center [495, 263] width 218 height 62
copy span "Sveiki! Lai pievienotu pasūtījumu Jūsu kontam, lūdzu, sazinieties ar mūsu mājas…"
click at [67, 107] on div "New" at bounding box center [68, 104] width 16 height 11
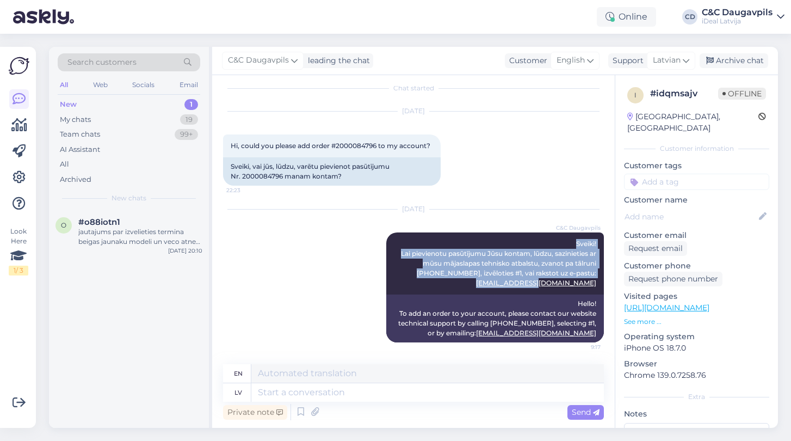
click at [74, 103] on div "New" at bounding box center [68, 104] width 17 height 11
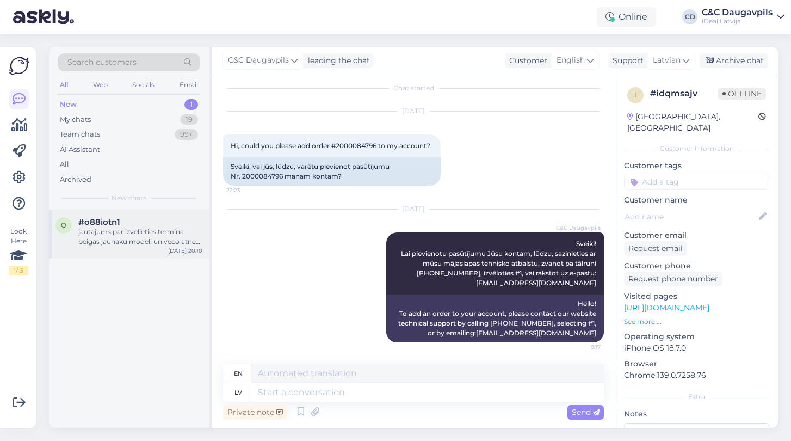
click at [119, 236] on div "jautajums par izvelieties termina beigas jaunaku modeli un veco atnes atpakal, …" at bounding box center [140, 237] width 124 height 20
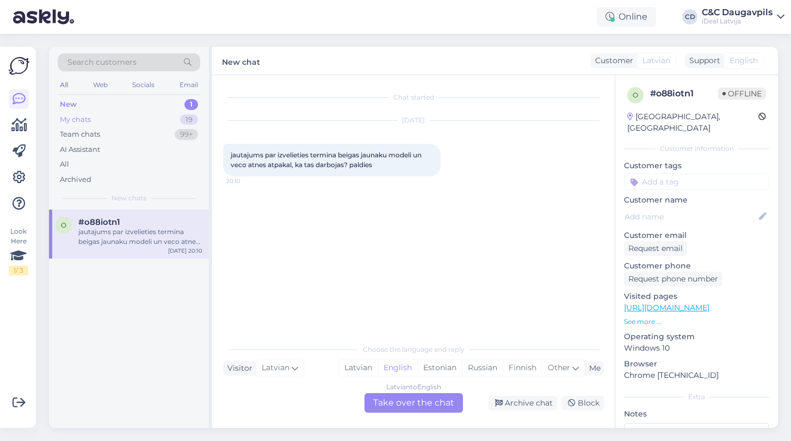
click at [70, 116] on div "My chats" at bounding box center [75, 119] width 31 height 11
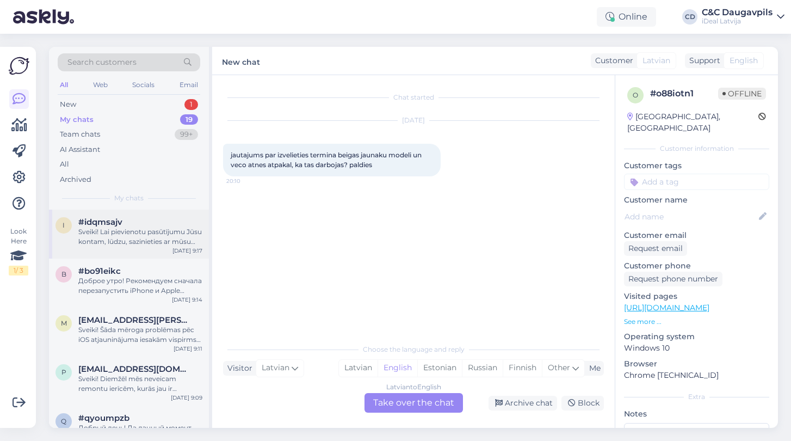
click at [126, 245] on div "i #idqmsajv Sveiki! Lai pievienotu pasūtījumu Jūsu kontam, lūdzu, sazinieties a…" at bounding box center [129, 234] width 160 height 49
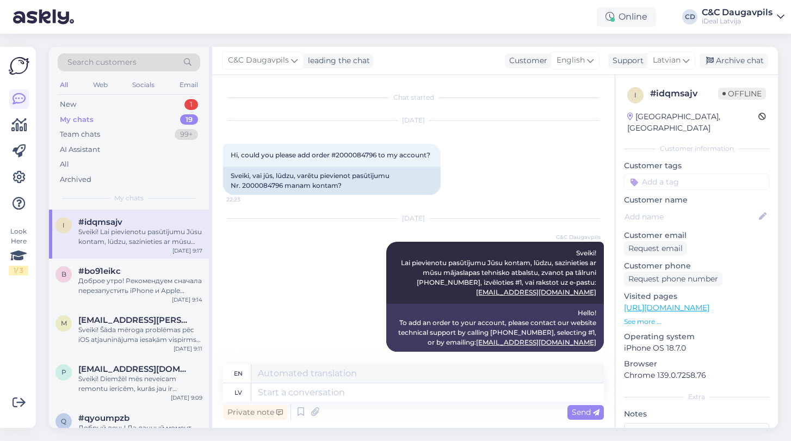
scroll to position [9, 0]
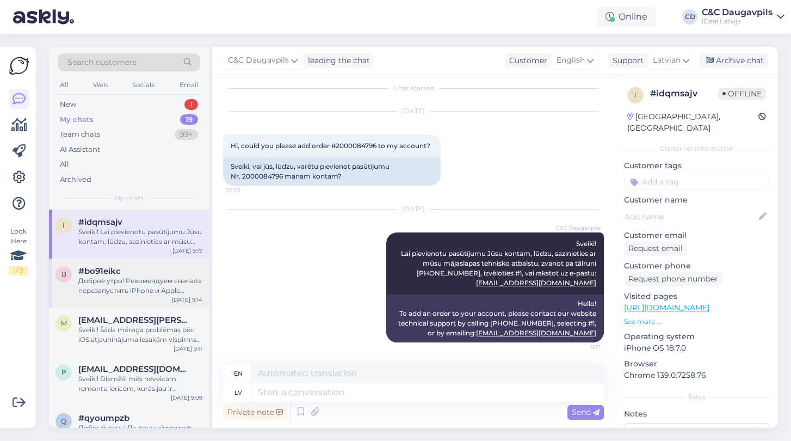
click at [128, 289] on div "Доброе утро! Рекомендуем сначала перезапустить iPhone и Apple Watch, затем повт…" at bounding box center [140, 286] width 124 height 20
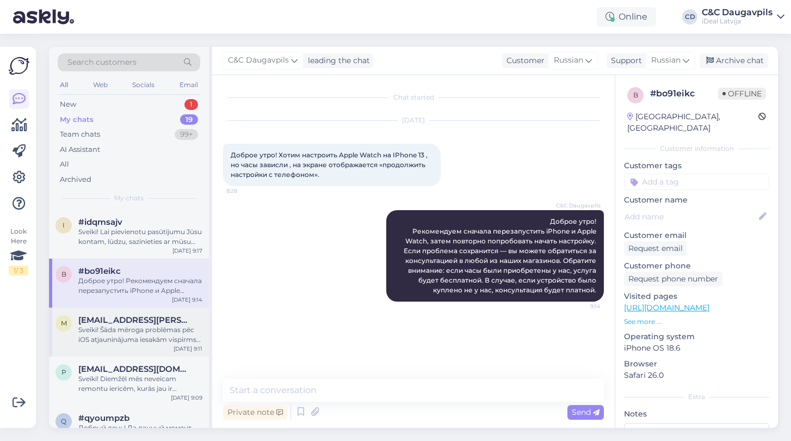
click at [124, 351] on div "m [EMAIL_ADDRESS][PERSON_NAME][DOMAIN_NAME] Sveiki! Šāda mēroga problēmas pēc i…" at bounding box center [129, 332] width 160 height 49
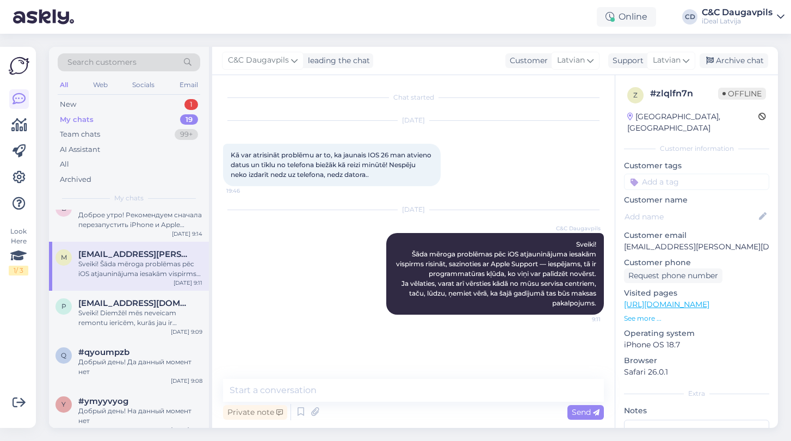
scroll to position [67, 0]
click at [128, 309] on div "Sveiki! Diemžēl mēs neveicam remontu ierīcēm, kurās jau ir uzstādītas neoriģinā…" at bounding box center [140, 317] width 124 height 20
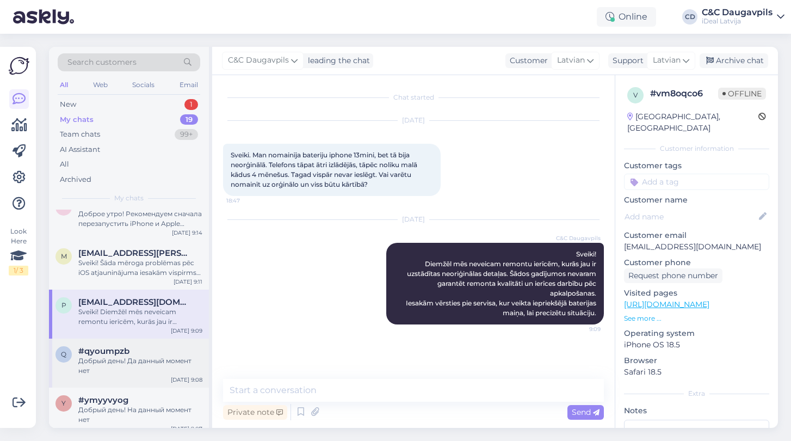
click at [126, 369] on div "Добрый день! Да данный момент нет" at bounding box center [140, 366] width 124 height 20
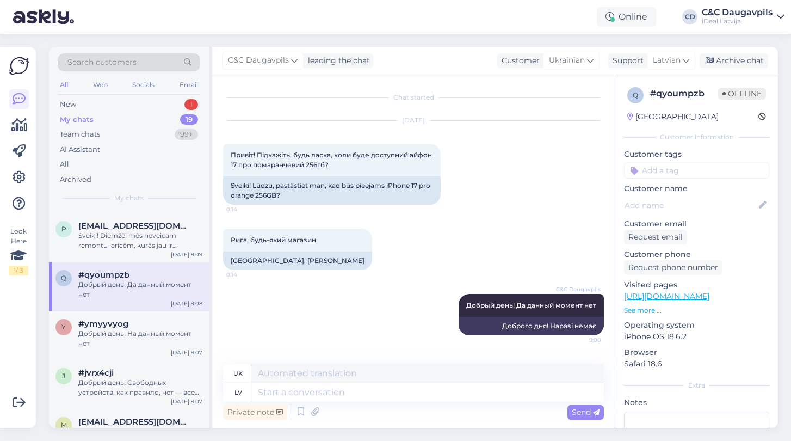
scroll to position [151, 0]
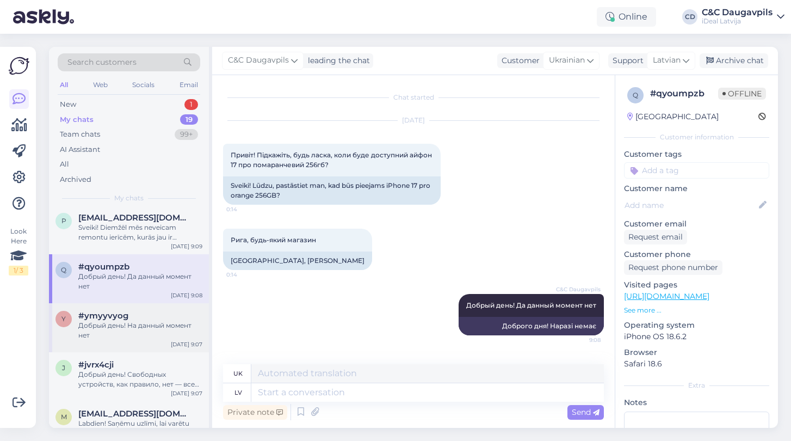
click at [133, 316] on div "#ymyyvyog" at bounding box center [140, 316] width 124 height 10
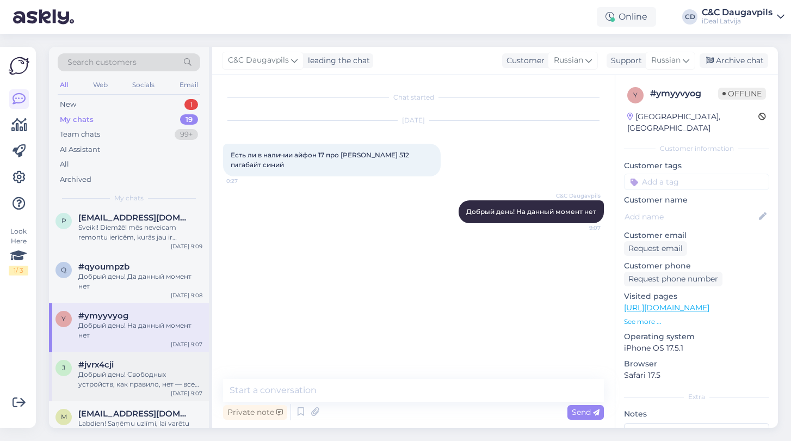
click at [125, 383] on div "Добрый день! Свободных устройств, как правило, нет — все поступающие iPhone 17 …" at bounding box center [140, 380] width 124 height 20
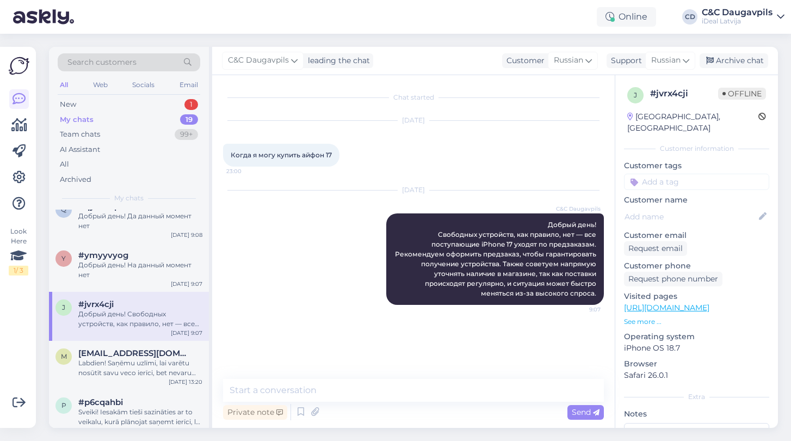
scroll to position [217, 0]
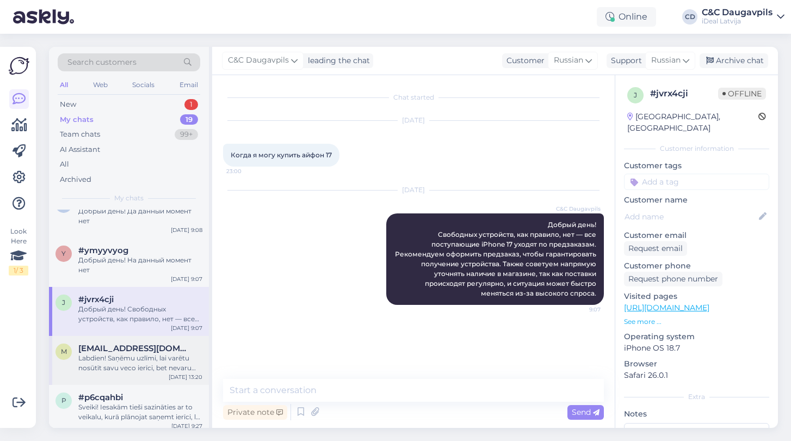
click at [127, 359] on div "Labdien! Saņēmu uzlīmi, lai varētu nosūtīt savu veco ierīci, bet nevaru saprast…" at bounding box center [140, 363] width 124 height 20
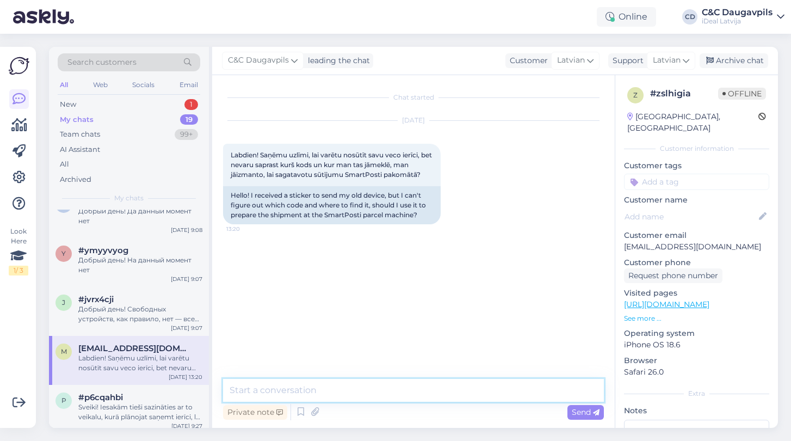
click at [309, 389] on textarea at bounding box center [413, 390] width 381 height 23
paste textarea "Sveiki! Lai pievienotu pasūtījumu Jūsu kontam, lūdzu, sazinieties ar mūsu mājas…"
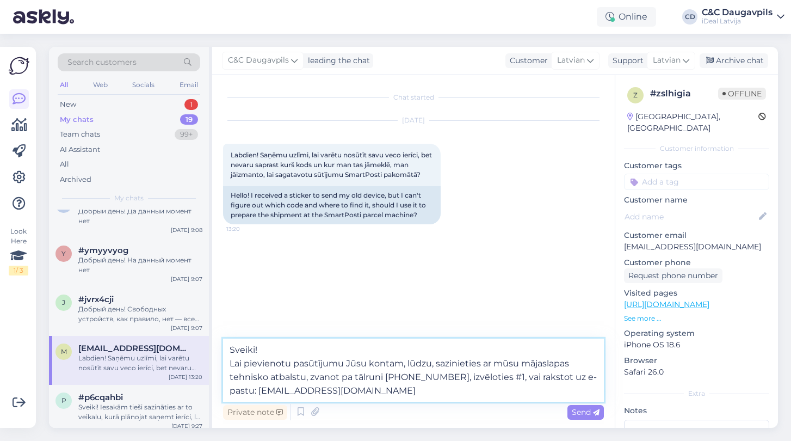
drag, startPoint x: 410, startPoint y: 363, endPoint x: 234, endPoint y: 362, distance: 176.9
click at [234, 362] on textarea "Sveiki! Lai pievienotu pasūtījumu Jūsu kontam, lūdzu, sazinieties ar mūsu mājas…" at bounding box center [413, 370] width 381 height 63
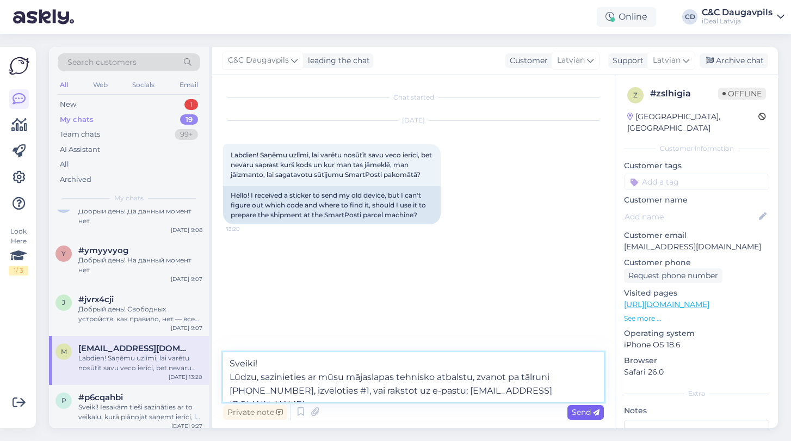
type textarea "Sveiki! Lūdzu, sazinieties ar mūsu mājaslapas tehnisko atbalstu, zvanot pa tālr…"
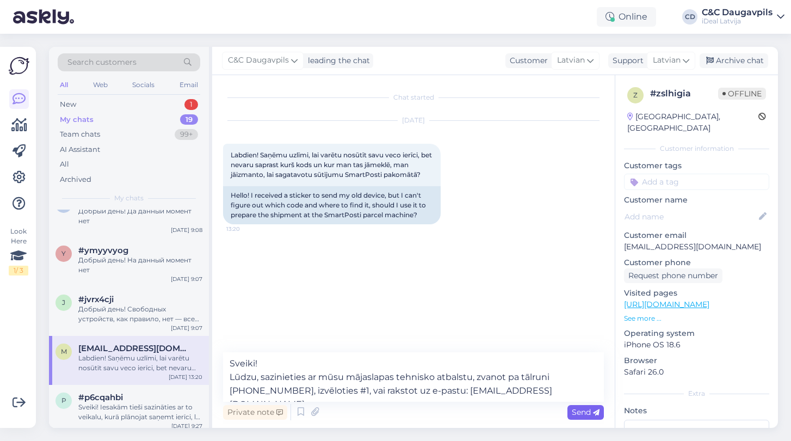
click at [578, 411] on span "Send" at bounding box center [586, 412] width 28 height 10
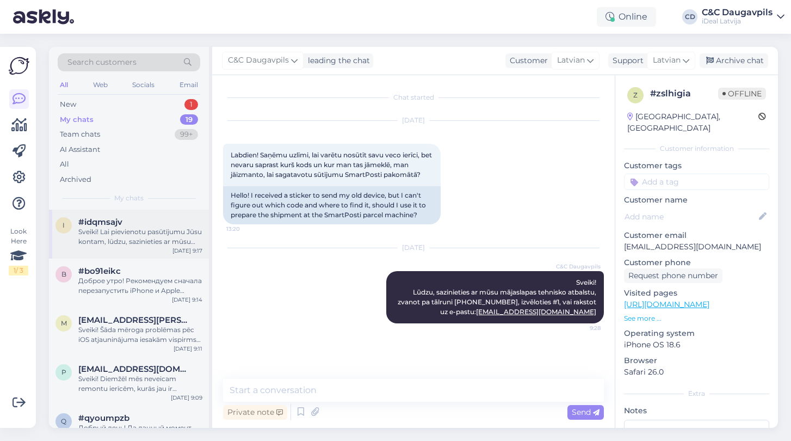
scroll to position [0, 0]
click at [72, 106] on div "New" at bounding box center [68, 104] width 16 height 11
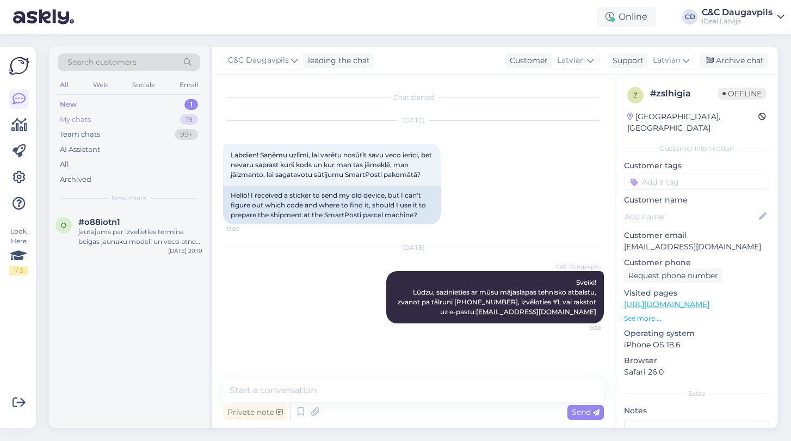
click at [79, 119] on div "My chats" at bounding box center [75, 119] width 31 height 11
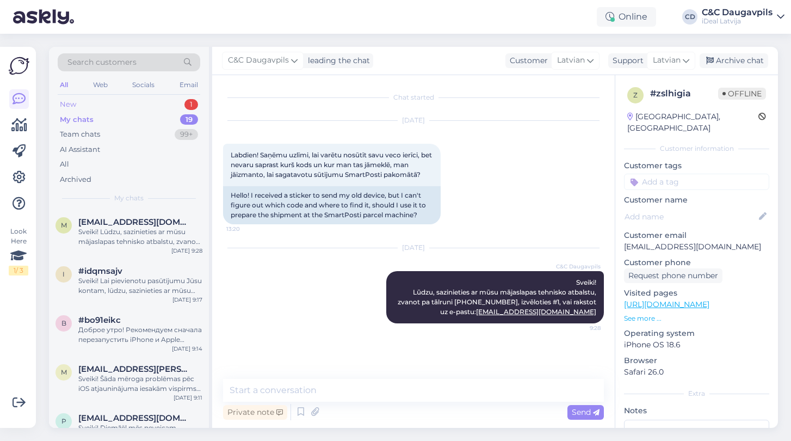
click at [67, 104] on div "New" at bounding box center [68, 104] width 16 height 11
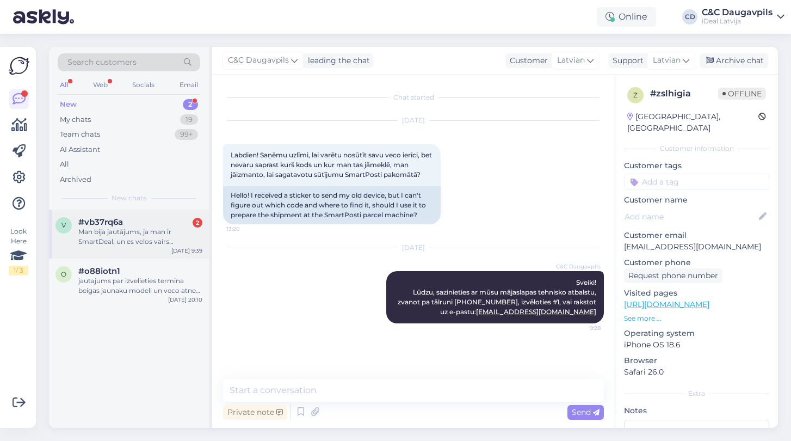
click at [133, 249] on div "v #vb37rq6a 2 Man bija jautājums, ja man ir SmartDeal, un es velos vairs neturp…" at bounding box center [129, 234] width 160 height 49
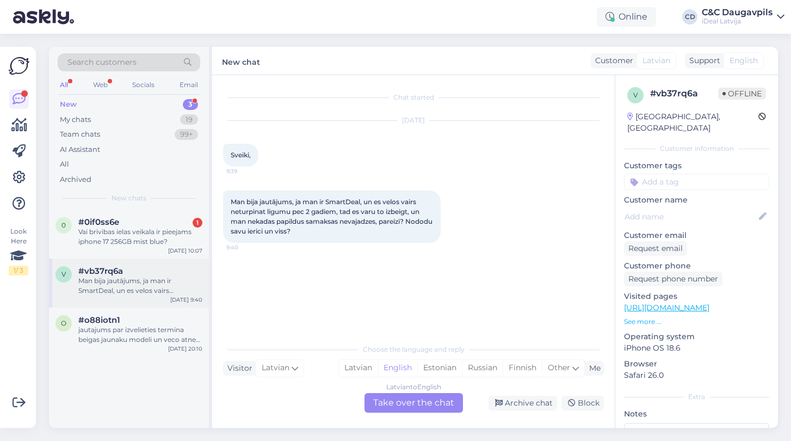
click at [111, 291] on div "Man bija jautājums, ja man ir SmartDeal, un es velos vairs neturpinat ligumu pe…" at bounding box center [140, 286] width 124 height 20
click at [108, 248] on div "0 #0if0ss6e 1 [GEOGRAPHIC_DATA] veikala ir pieejams iphone 17 256GB mist blue? …" at bounding box center [129, 234] width 160 height 49
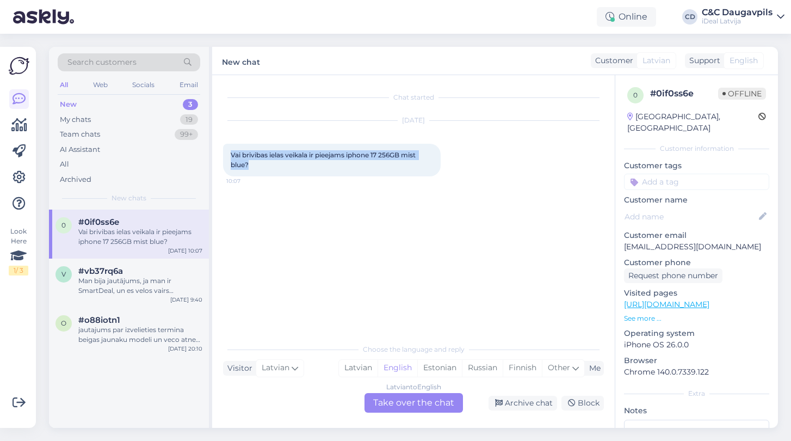
drag, startPoint x: 253, startPoint y: 166, endPoint x: 230, endPoint y: 150, distance: 27.7
click at [230, 150] on div "Vai brivibas ielas veikala ir pieejams iphone 17 256GB mist blue? 10:07" at bounding box center [332, 160] width 218 height 33
copy span "Vai brivibas ielas veikala ir pieejams iphone 17 256GB mist blue?"
click at [185, 263] on div "v #vb37rq6a Man bija jautājums, ja man ir SmartDeal, un es velos vairs neturpin…" at bounding box center [129, 283] width 160 height 49
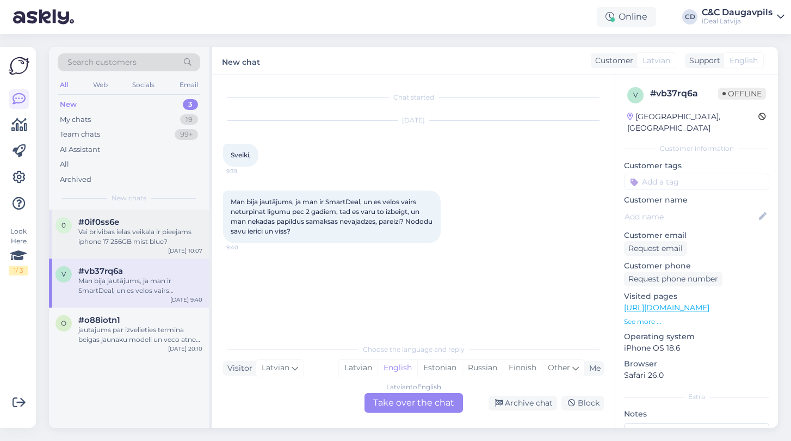
click at [128, 238] on div "Vai brivibas ielas veikala ir pieejams iphone 17 256GB mist blue?" at bounding box center [140, 237] width 124 height 20
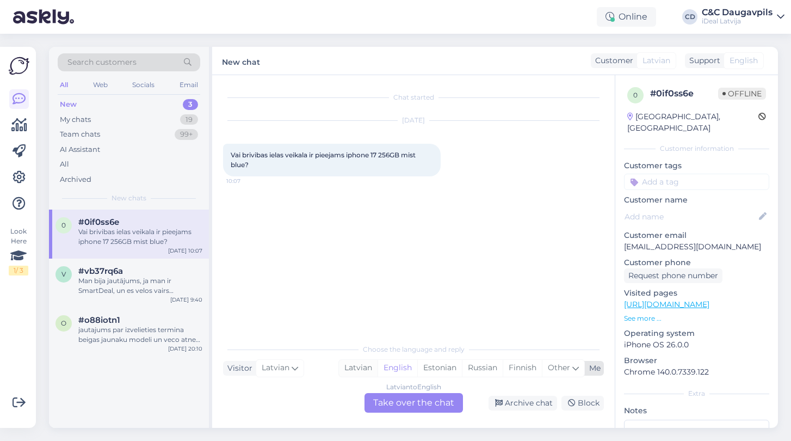
click at [366, 363] on div "Latvian" at bounding box center [358, 368] width 39 height 16
click at [398, 407] on div "Latvian to Latvian Take over the chat" at bounding box center [414, 403] width 99 height 20
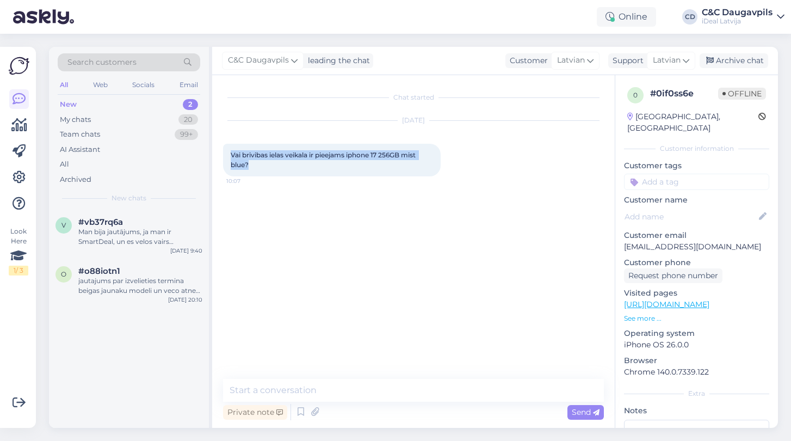
drag, startPoint x: 251, startPoint y: 165, endPoint x: 220, endPoint y: 150, distance: 34.1
click at [220, 150] on div "Chat started [DATE] Vai brivibas ielas veikala ir pieejams iphone 17 256GB mist…" at bounding box center [413, 251] width 403 height 353
copy span "Vai brivibas ielas veikala ir pieejams iphone 17 256GB mist blue?"
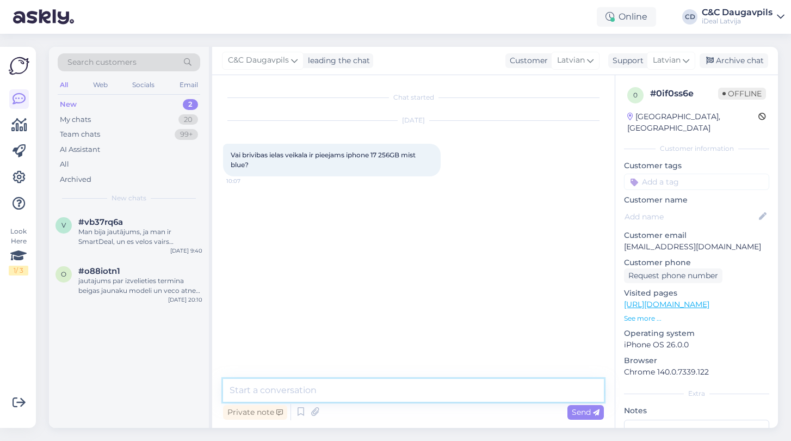
click at [299, 383] on textarea at bounding box center [413, 390] width 381 height 23
paste textarea "Sveiki! Lūdzu, sazinieties tieši ar mūsu veikalu [GEOGRAPHIC_DATA] — pieprasīju…"
type textarea "Sveiki! Lūdzu, sazinieties tieši ar mūsu veikalu [GEOGRAPHIC_DATA] — pieprasīju…"
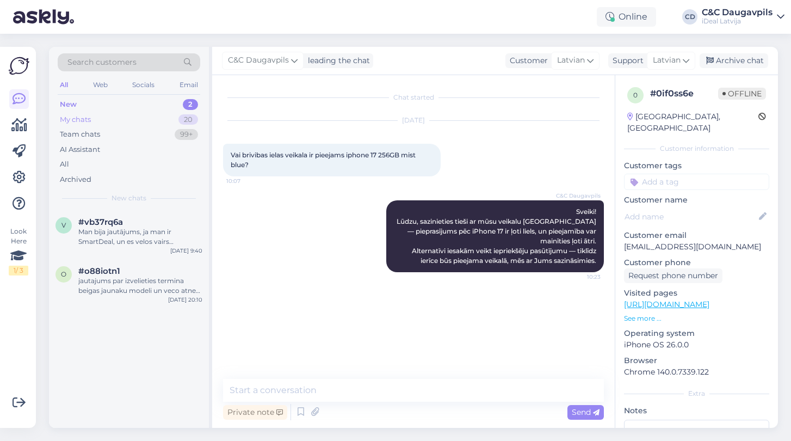
click at [69, 119] on div "My chats" at bounding box center [75, 119] width 31 height 11
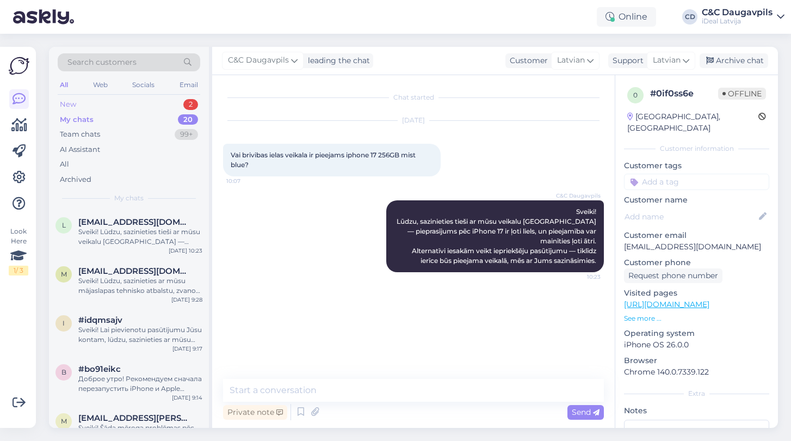
click at [68, 100] on div "New" at bounding box center [68, 104] width 16 height 11
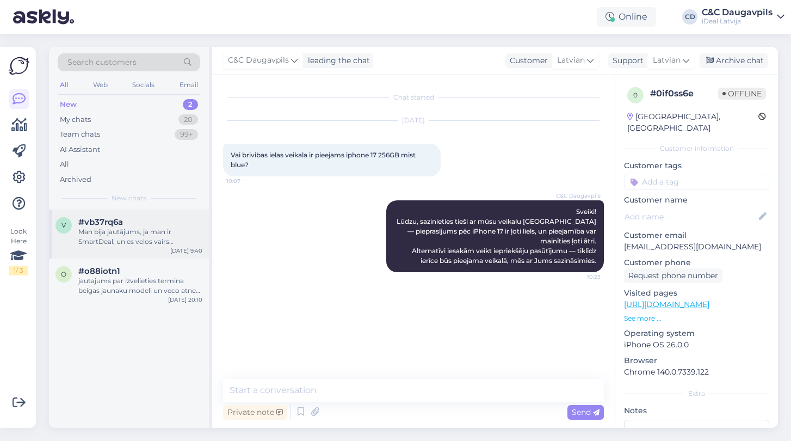
click at [91, 236] on div "Man bija jautājums, ja man ir SmartDeal, un es velos vairs neturpinat ligumu pe…" at bounding box center [140, 237] width 124 height 20
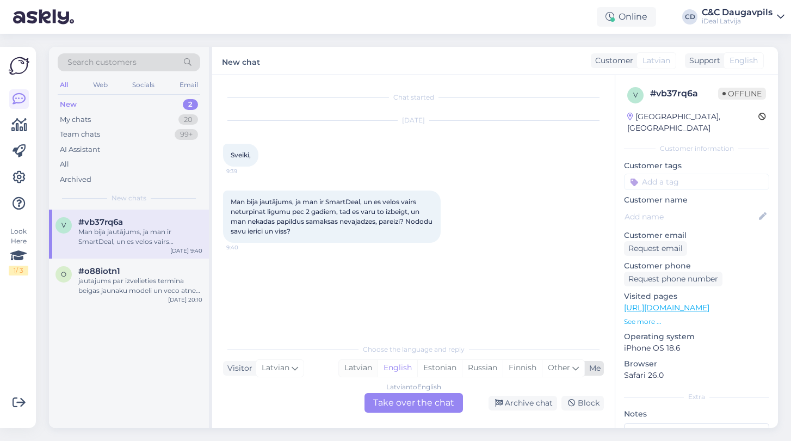
click at [361, 371] on div "Latvian" at bounding box center [358, 368] width 39 height 16
click at [386, 407] on div "Latvian to Latvian Take over the chat" at bounding box center [414, 403] width 99 height 20
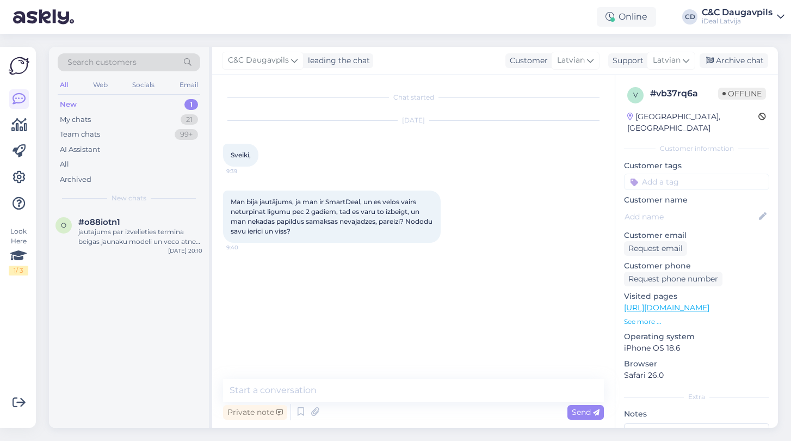
drag, startPoint x: 332, startPoint y: 234, endPoint x: 222, endPoint y: 146, distance: 141.4
click at [222, 146] on div "Chat started [DATE] Sveiki, 9:39 Man bija jautājums, ja man ir SmartDeal, un es…" at bounding box center [413, 251] width 403 height 353
copy div "Sveiki, 9:39 Man bija jautājums, ja man ir SmartDeal, un es velos vairs neturpi…"
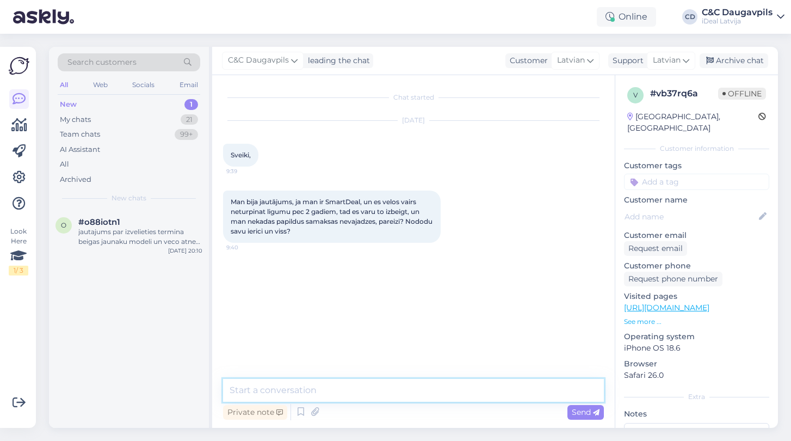
click at [291, 382] on textarea at bounding box center [413, 390] width 381 height 23
paste textarea "Sveiki! Jā, pēc SmartDeal līguma termiņa beigām (pēc 2 gadiem) Jums ir iespēja …"
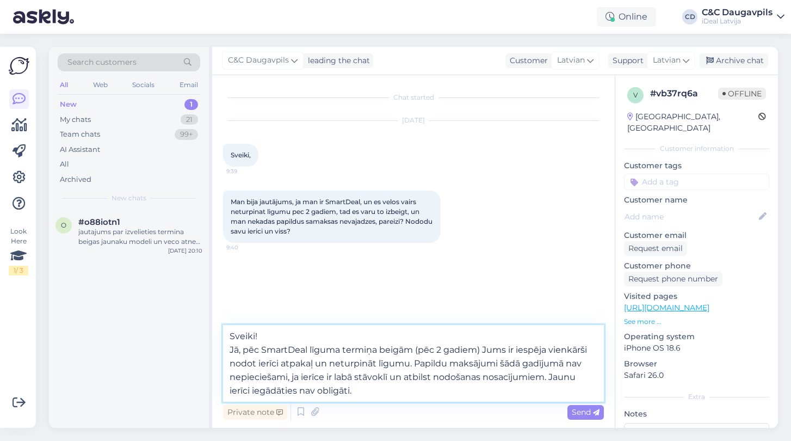
drag, startPoint x: 416, startPoint y: 361, endPoint x: 551, endPoint y: 374, distance: 135.6
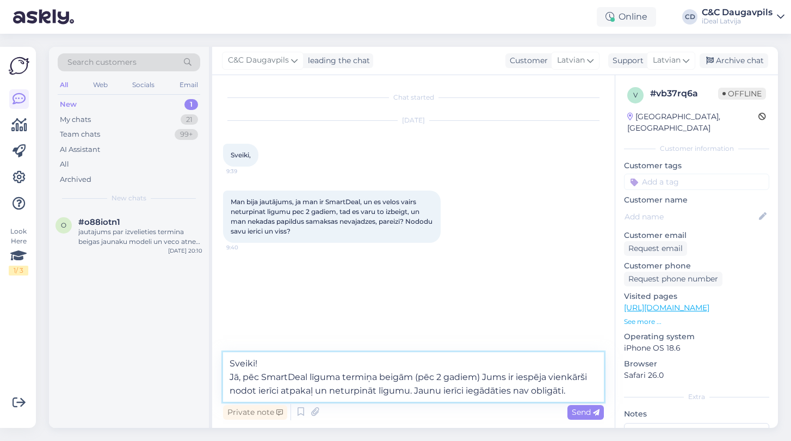
click at [587, 388] on textarea "Sveiki! Jā, pēc SmartDeal līguma termiņa beigām (pēc 2 gadiem) Jums ir iespēja …" at bounding box center [413, 377] width 381 height 50
type textarea "Sveiki! Jā, pēc SmartDeal līguma termiņa beigām (pēc 2 gadiem) Jums ir iespēja …"
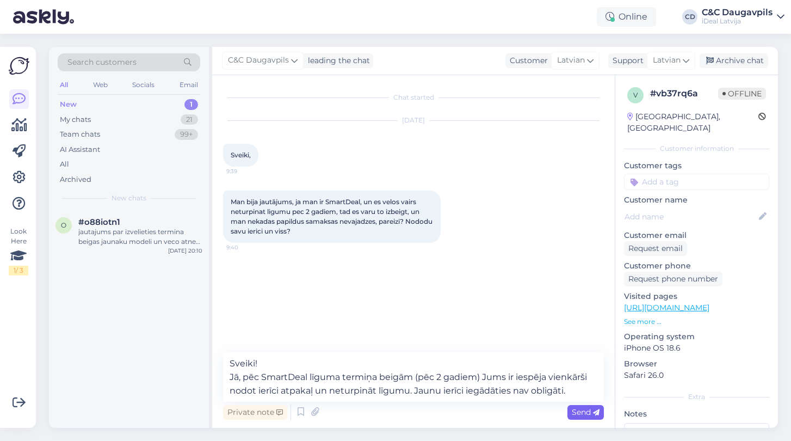
click at [579, 415] on span "Send" at bounding box center [586, 412] width 28 height 10
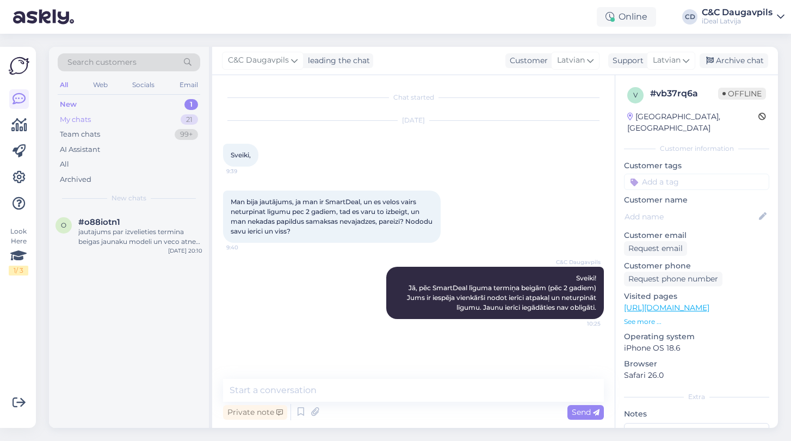
click at [66, 121] on div "My chats" at bounding box center [75, 119] width 31 height 11
click at [66, 121] on div "My chats" at bounding box center [77, 119] width 34 height 11
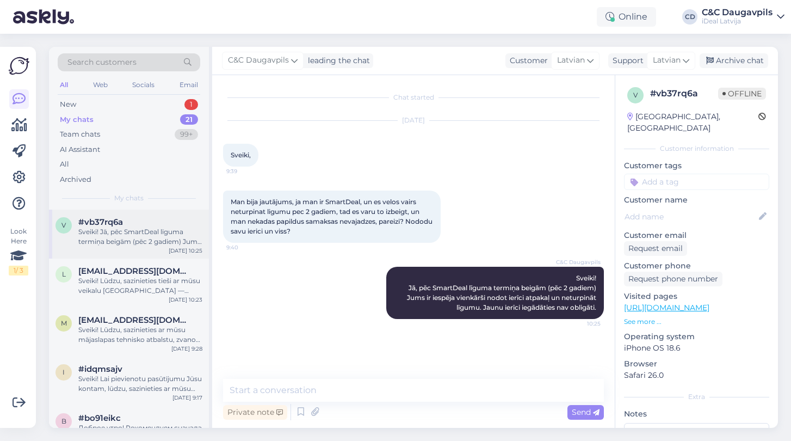
click at [114, 244] on div "Sveiki! Jā, pēc SmartDeal līguma termiņa beigām (pēc 2 gadiem) Jums ir iespēja …" at bounding box center [140, 237] width 124 height 20
click at [118, 281] on div "Sveiki! Lūdzu, sazinieties tieši ar mūsu veikalu [GEOGRAPHIC_DATA] — pieprasīju…" at bounding box center [140, 286] width 124 height 20
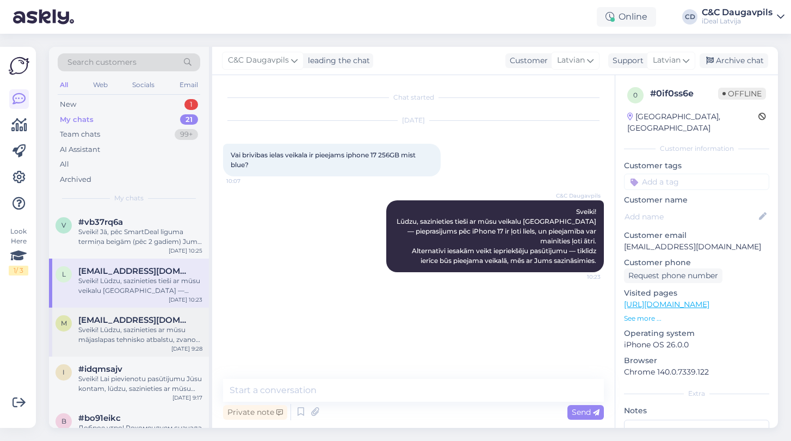
click at [115, 330] on div "Sveiki! Lūdzu, sazinieties ar mūsu mājaslapas tehnisko atbalstu, zvanot pa tālr…" at bounding box center [140, 335] width 124 height 20
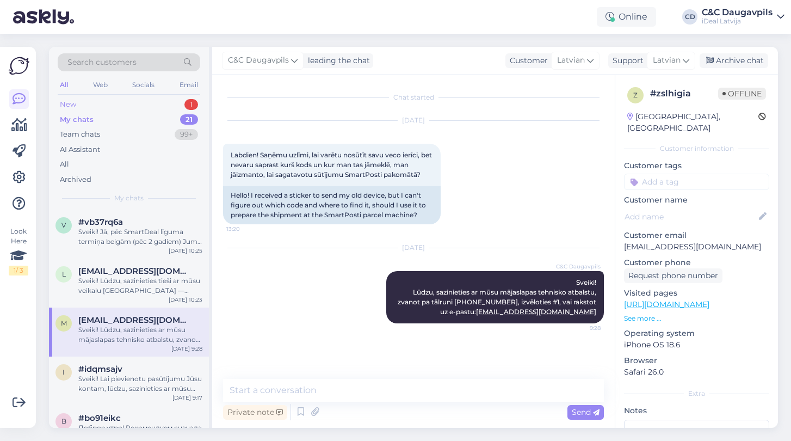
click at [70, 104] on div "New" at bounding box center [68, 104] width 16 height 11
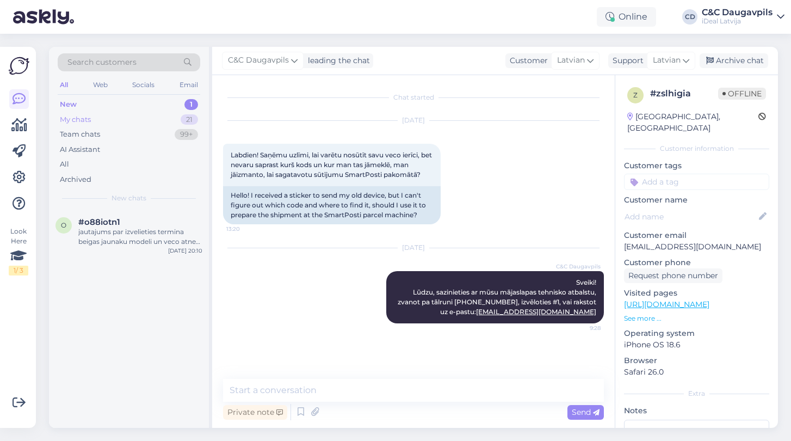
click at [69, 122] on div "My chats" at bounding box center [75, 119] width 31 height 11
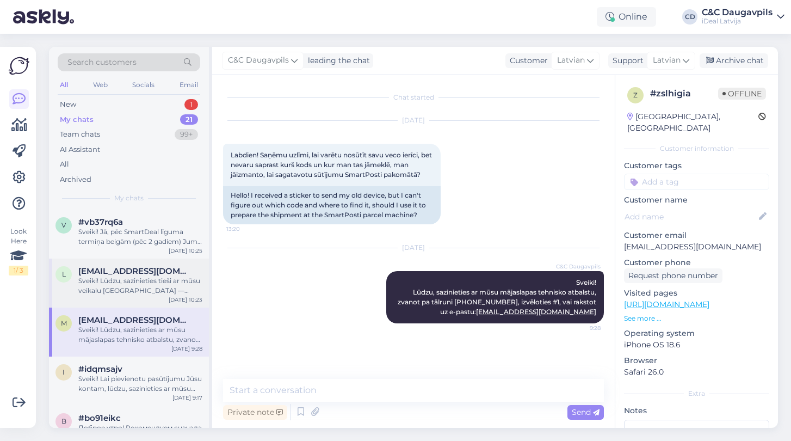
click at [116, 276] on div "Sveiki! Lūdzu, sazinieties tieši ar mūsu veikalu [GEOGRAPHIC_DATA] — pieprasīju…" at bounding box center [140, 286] width 124 height 20
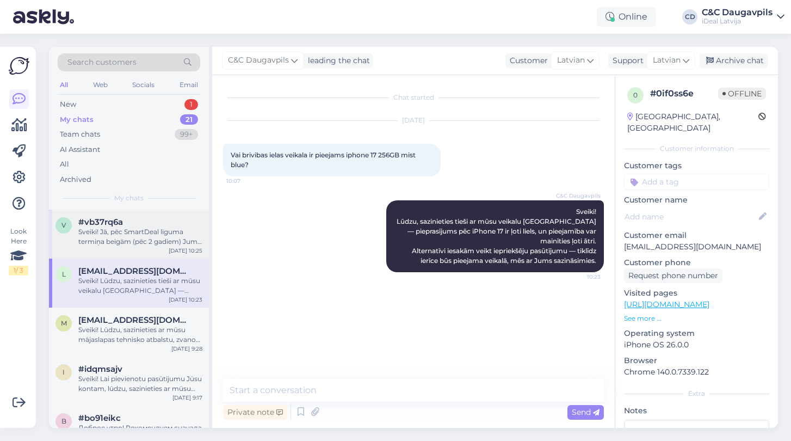
click at [122, 246] on div "v #vb37rq6a Sveiki! Jā, pēc SmartDeal līguma termiņa beigām (pēc 2 gadiem) Jums…" at bounding box center [129, 234] width 160 height 49
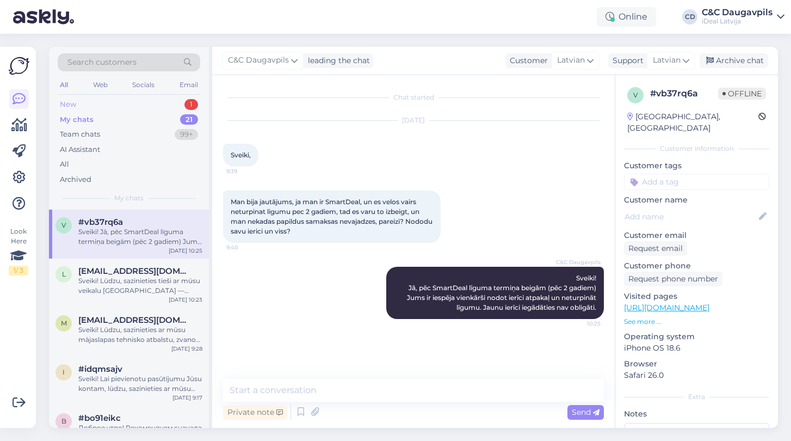
click at [69, 105] on div "New" at bounding box center [68, 104] width 16 height 11
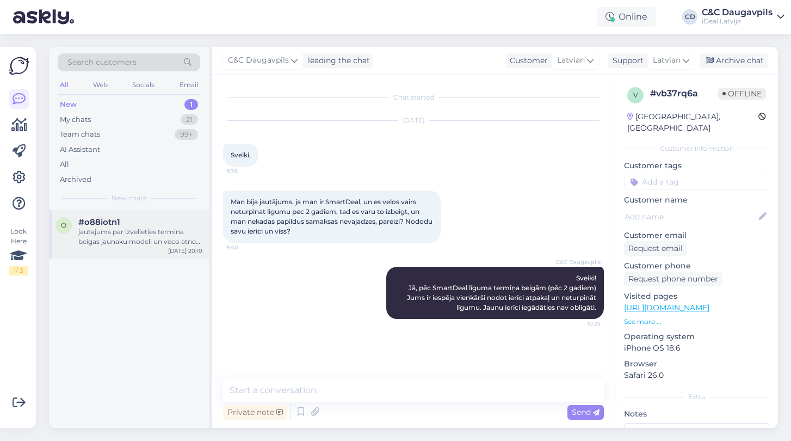
click at [122, 222] on div "#o88iotn1" at bounding box center [140, 222] width 124 height 10
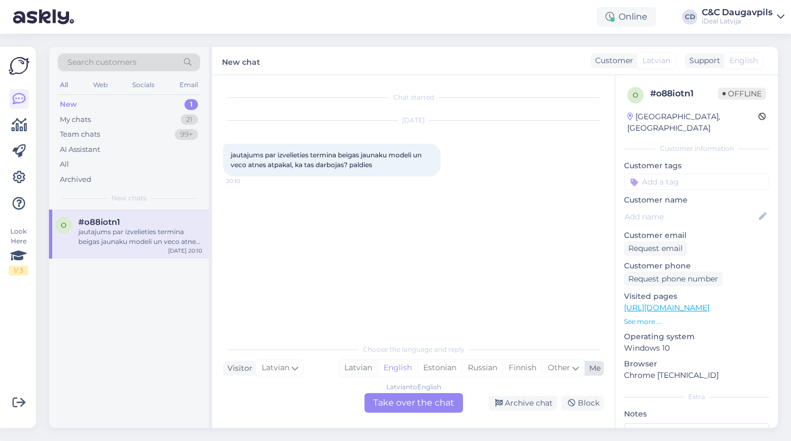
click at [354, 367] on div "Latvian" at bounding box center [358, 368] width 39 height 16
click at [386, 397] on div "Latvian to Latvian Take over the chat" at bounding box center [414, 403] width 99 height 20
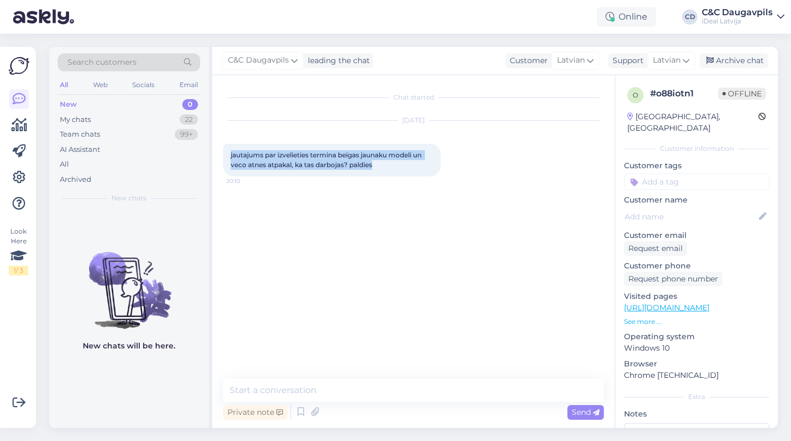
drag, startPoint x: 382, startPoint y: 165, endPoint x: 224, endPoint y: 154, distance: 158.2
click at [224, 154] on div "jautajums par izvelieties termina beigas jaunaku modeli un veco atnes atpakal, …" at bounding box center [332, 160] width 218 height 33
copy span "jautajums par izvelieties termina beigas jaunaku modeli un veco atnes atpakal, …"
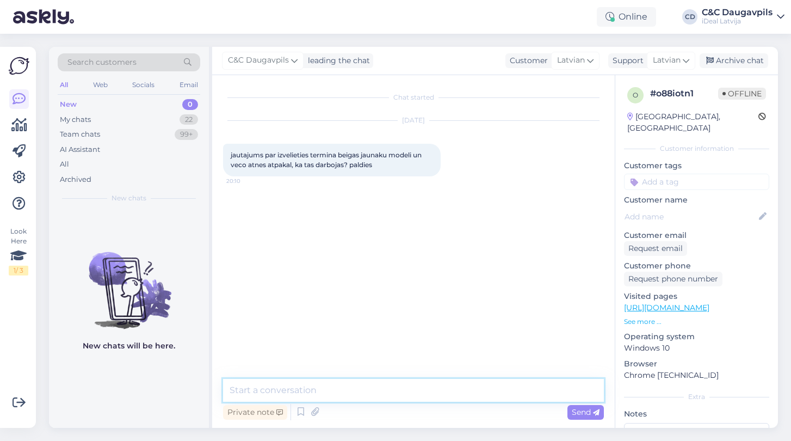
click at [304, 385] on textarea at bounding box center [413, 390] width 381 height 23
paste textarea "Sveiki! Paldies par jautājumu! Ja izvēlaties līguma termiņa beigās pāriet uz ja…"
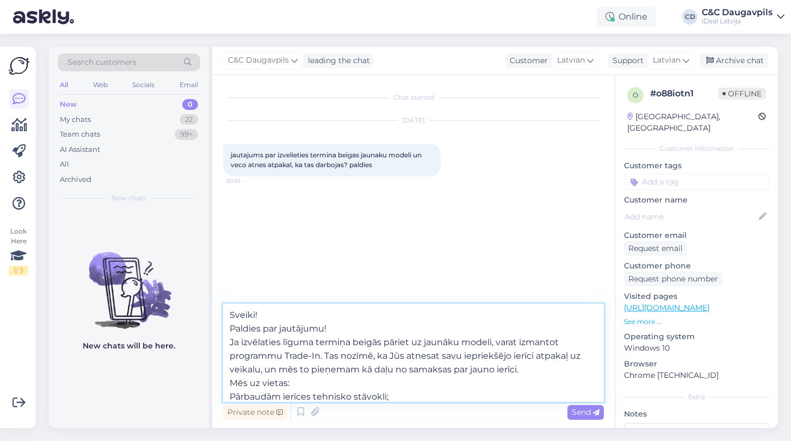
drag, startPoint x: 333, startPoint y: 328, endPoint x: 211, endPoint y: 322, distance: 122.7
click at [211, 322] on div "Search customers All Web Socials Email New 0 My chats 22 Team chats 99+ AI Assi…" at bounding box center [413, 237] width 729 height 381
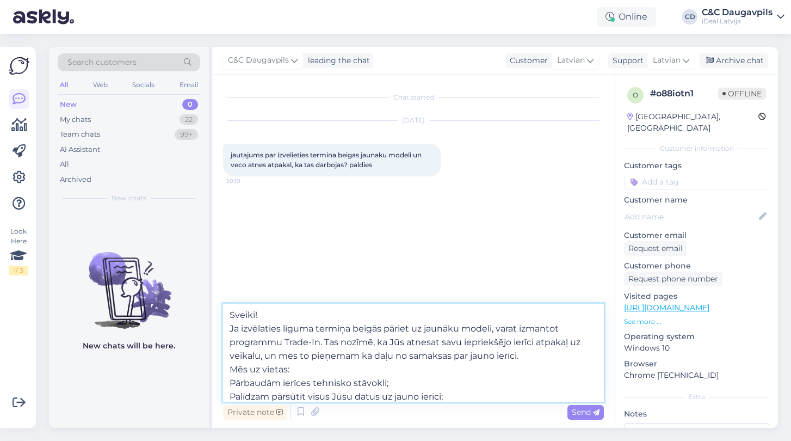
drag, startPoint x: 502, startPoint y: 329, endPoint x: 213, endPoint y: 322, distance: 289.2
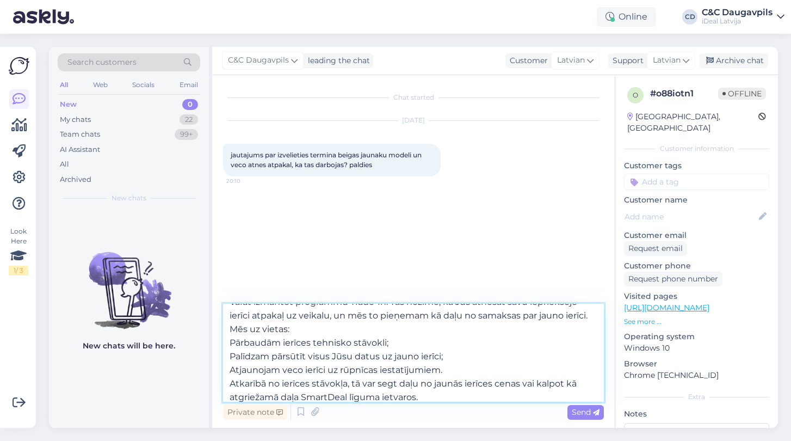
scroll to position [27, 0]
click at [231, 342] on textarea "Sveiki! Varat izmantot programmu Trade-In. Tas nozīmē, ka Jūs atnesat savu iepr…" at bounding box center [413, 353] width 381 height 98
click at [233, 353] on textarea "Sveiki! Varat izmantot programmu Trade-In. Tas nozīmē, ka Jūs atnesat savu iepr…" at bounding box center [413, 353] width 381 height 98
click at [232, 369] on textarea "Sveiki! Varat izmantot programmu Trade-In. Tas nozīmē, ka Jūs atnesat savu iepr…" at bounding box center [413, 353] width 381 height 98
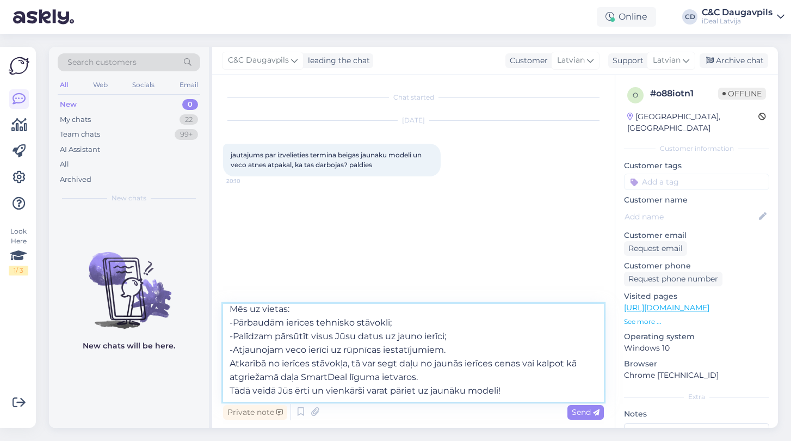
scroll to position [47, 0]
drag, startPoint x: 525, startPoint y: 364, endPoint x: 531, endPoint y: 373, distance: 11.5
click at [531, 373] on textarea "Sveiki! Varat izmantot programmu Trade-In. Tas nozīmē, ka Jūs atnesat savu iepr…" at bounding box center [413, 353] width 381 height 98
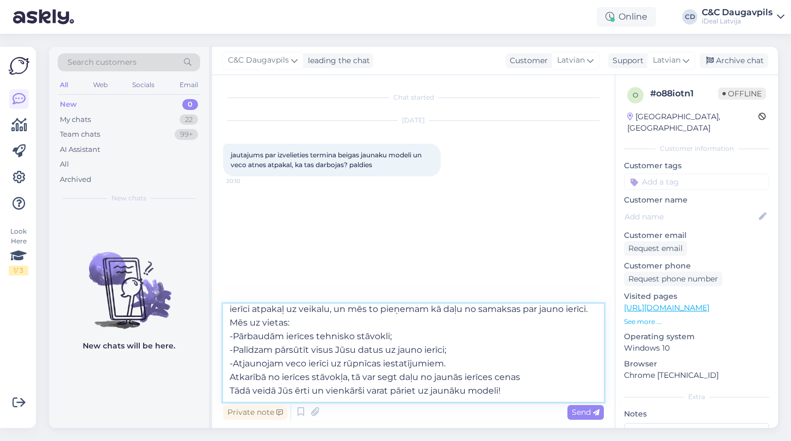
scroll to position [33, 0]
type textarea "Sveiki! Varat izmantot programmu Trade-In. Tas nozīmē, ka Jūs atnesat savu iepr…"
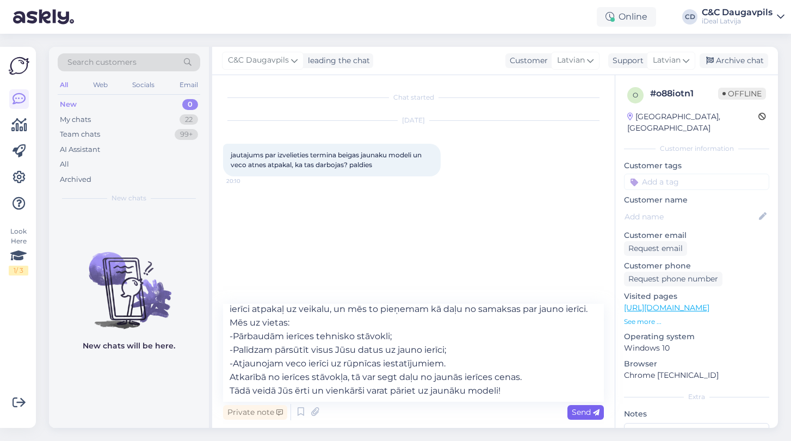
click at [579, 416] on span "Send" at bounding box center [586, 412] width 28 height 10
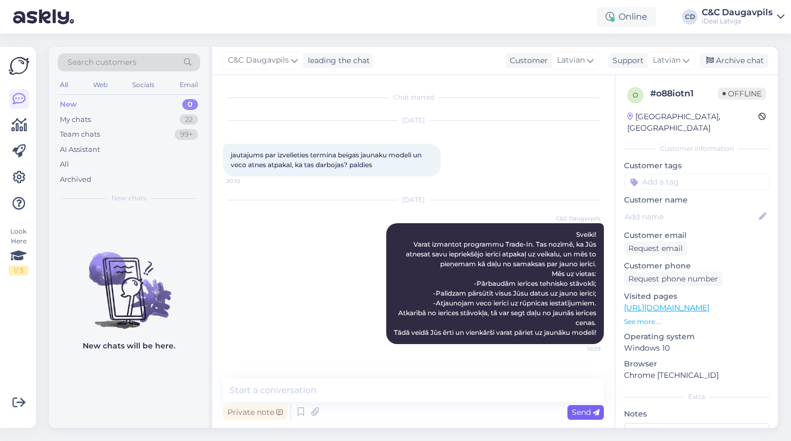
scroll to position [0, 0]
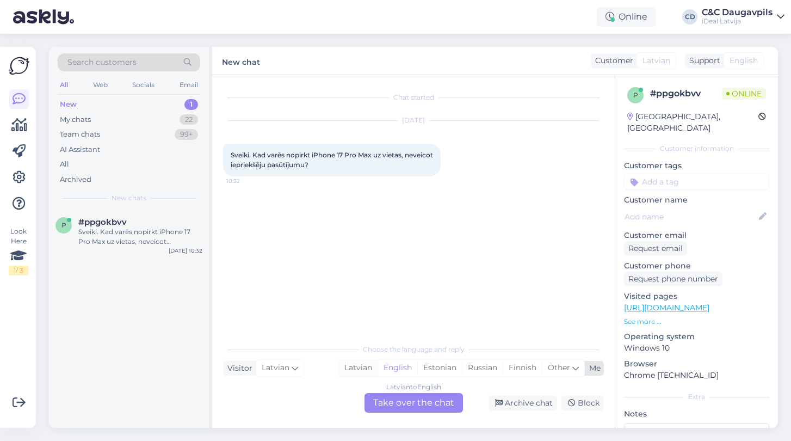
click at [363, 363] on div "Latvian" at bounding box center [358, 368] width 39 height 16
click at [391, 406] on div "Latvian to Latvian Take over the chat" at bounding box center [414, 403] width 99 height 20
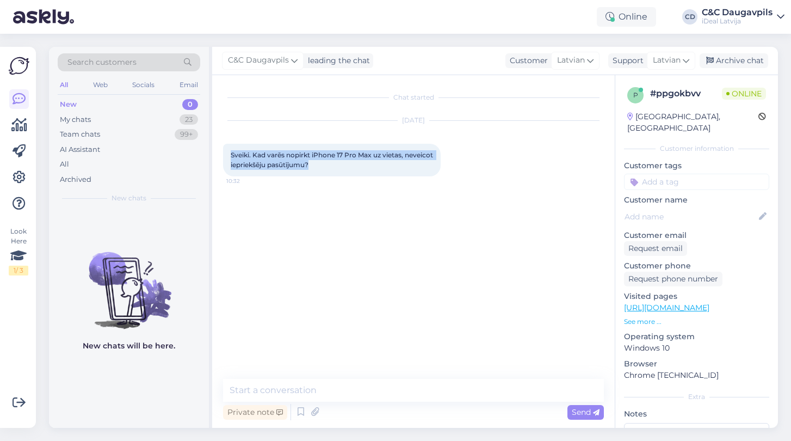
drag, startPoint x: 344, startPoint y: 165, endPoint x: 214, endPoint y: 147, distance: 131.4
click at [214, 147] on div "Chat started [DATE] Sveiki. Kad varēs nopirkt iPhone 17 Pro Max uz vietas, neve…" at bounding box center [413, 251] width 403 height 353
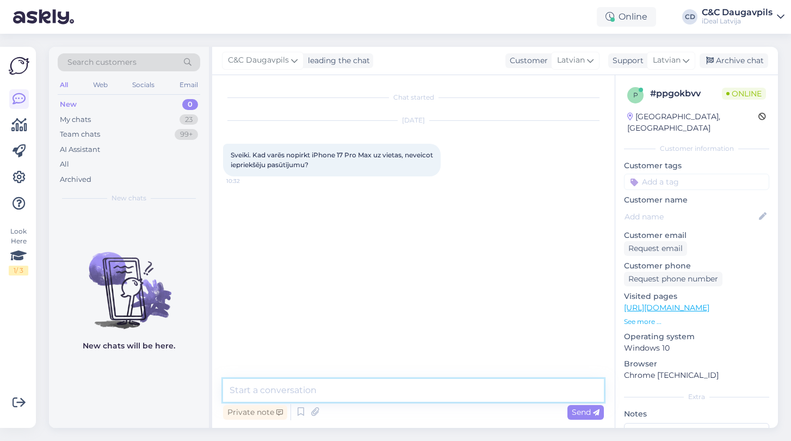
click at [308, 385] on textarea at bounding box center [413, 390] width 381 height 23
type textarea "Labdien, pagaidām tadu iespēju nav."
paste textarea "Labdien! Pagaidām tādas iespējas nav."
type textarea "Labdien! Pagaidām tādas iespējas nav."
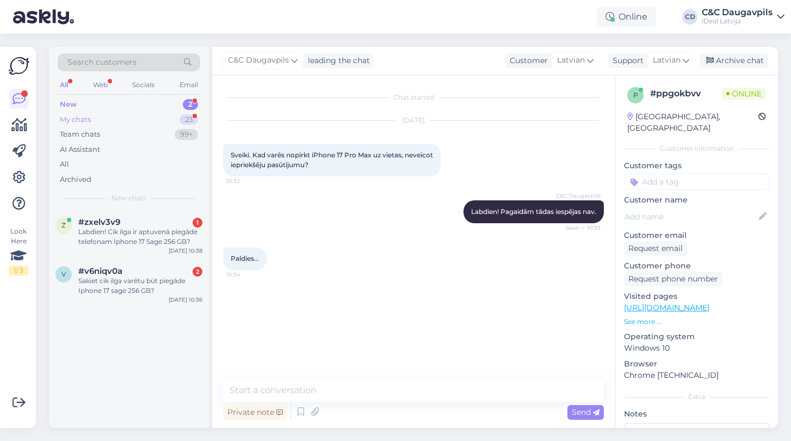
click at [68, 121] on div "My chats" at bounding box center [75, 119] width 31 height 11
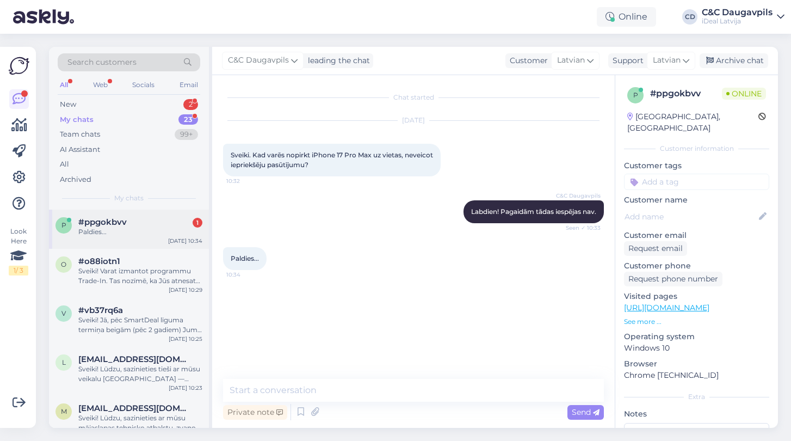
click at [109, 231] on div "Paldies..." at bounding box center [140, 232] width 124 height 10
click at [71, 100] on div "New" at bounding box center [68, 104] width 16 height 11
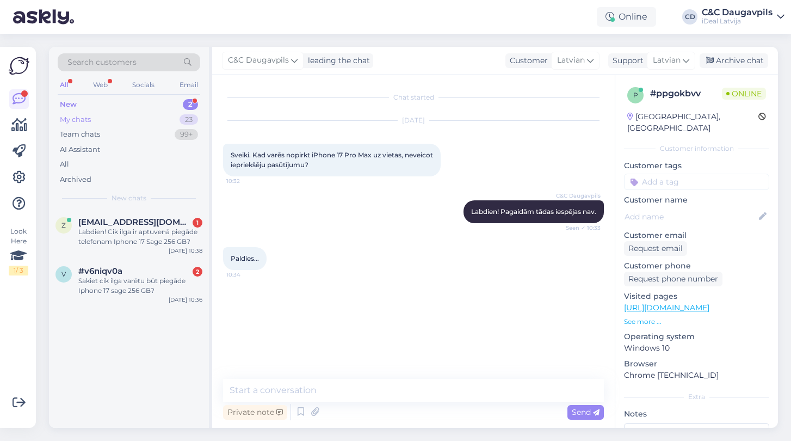
click at [72, 122] on div "My chats" at bounding box center [75, 119] width 31 height 11
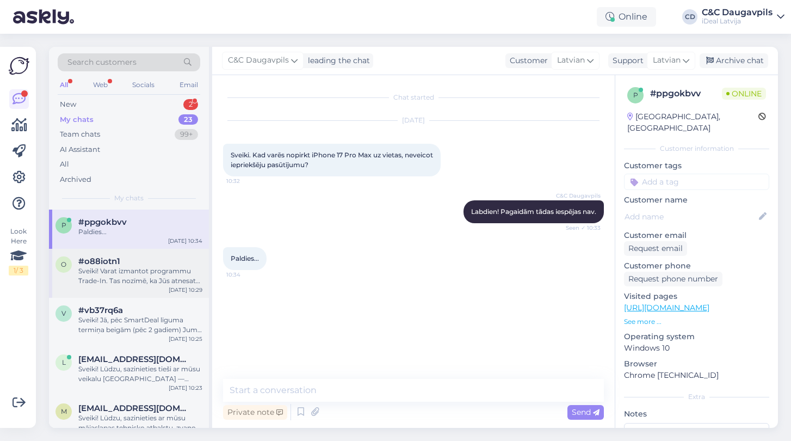
click at [106, 261] on span "#o88iotn1" at bounding box center [99, 261] width 42 height 10
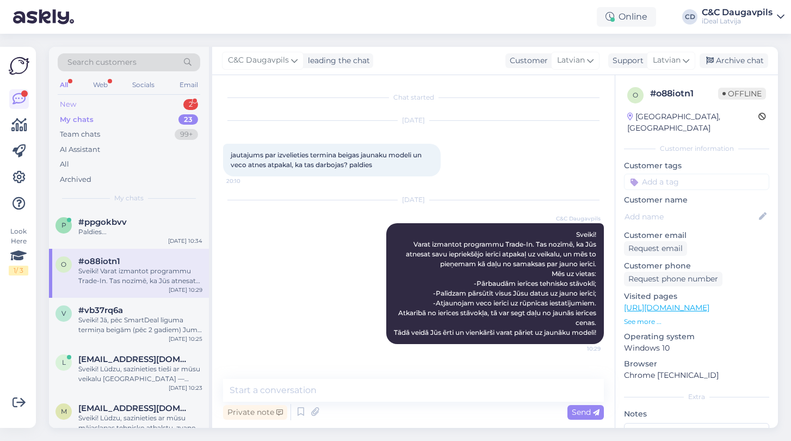
click at [70, 107] on div "New" at bounding box center [68, 104] width 16 height 11
